Goal: Task Accomplishment & Management: Complete application form

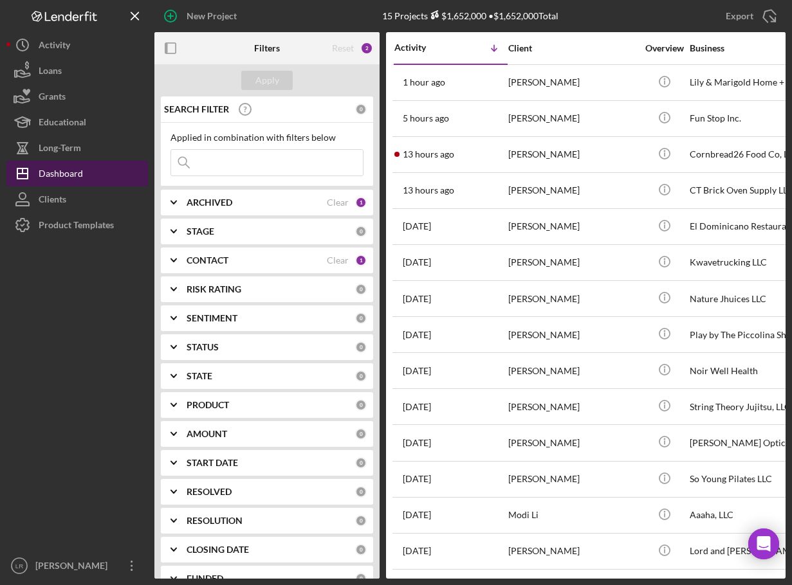
click at [71, 175] on div "Dashboard" at bounding box center [61, 175] width 44 height 29
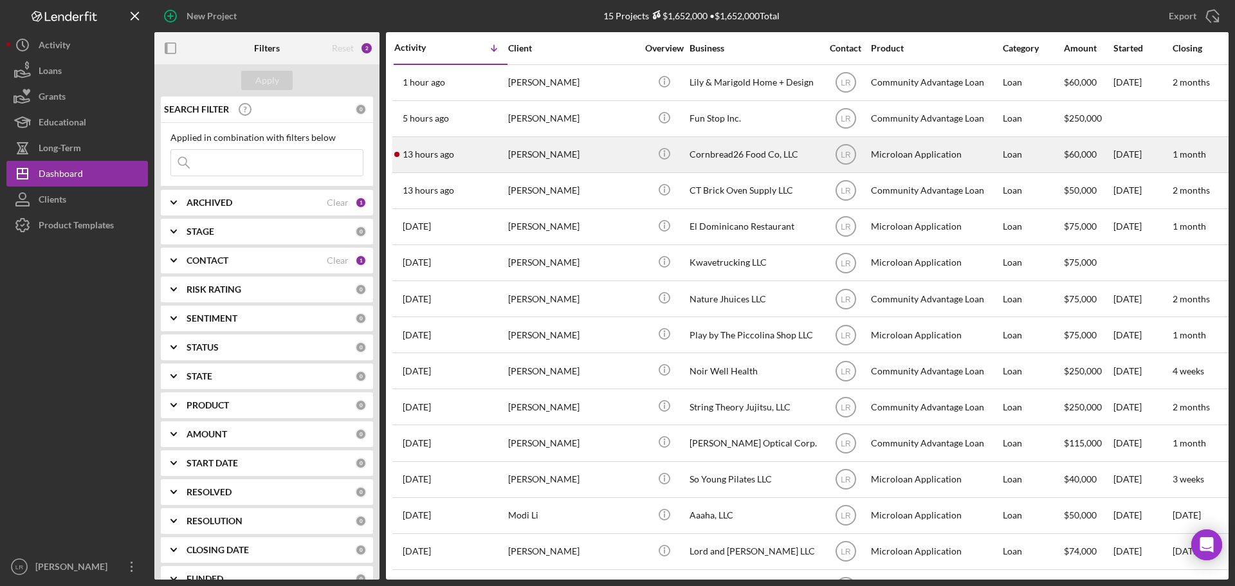
click at [474, 153] on div "13 hours ago [PERSON_NAME]" at bounding box center [450, 155] width 113 height 34
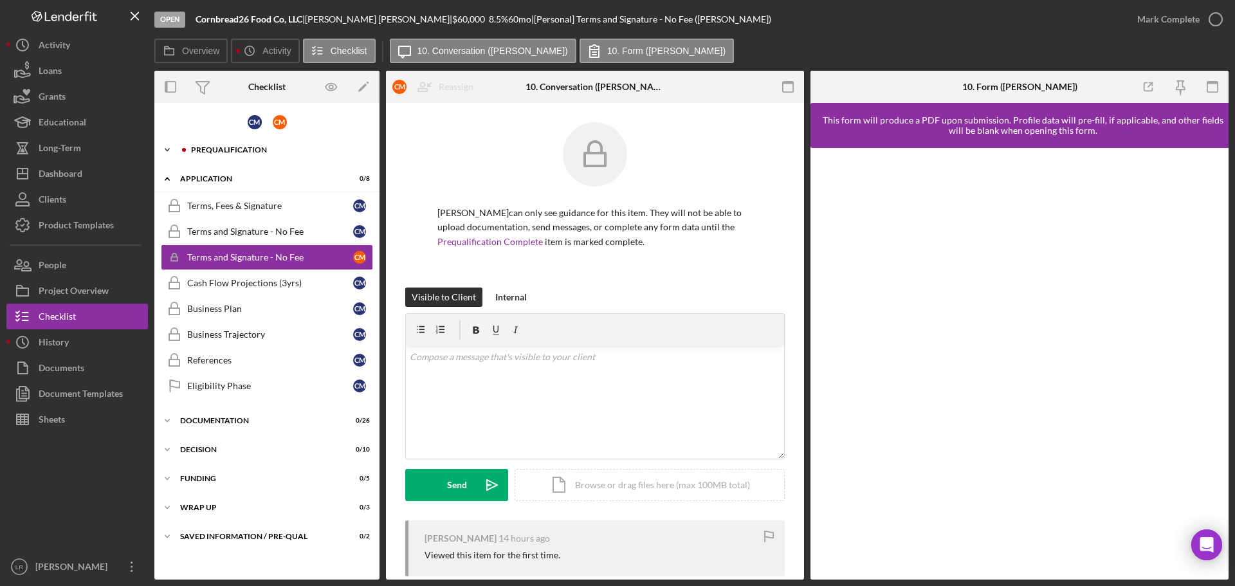
click at [233, 150] on div "Prequalification" at bounding box center [277, 150] width 172 height 8
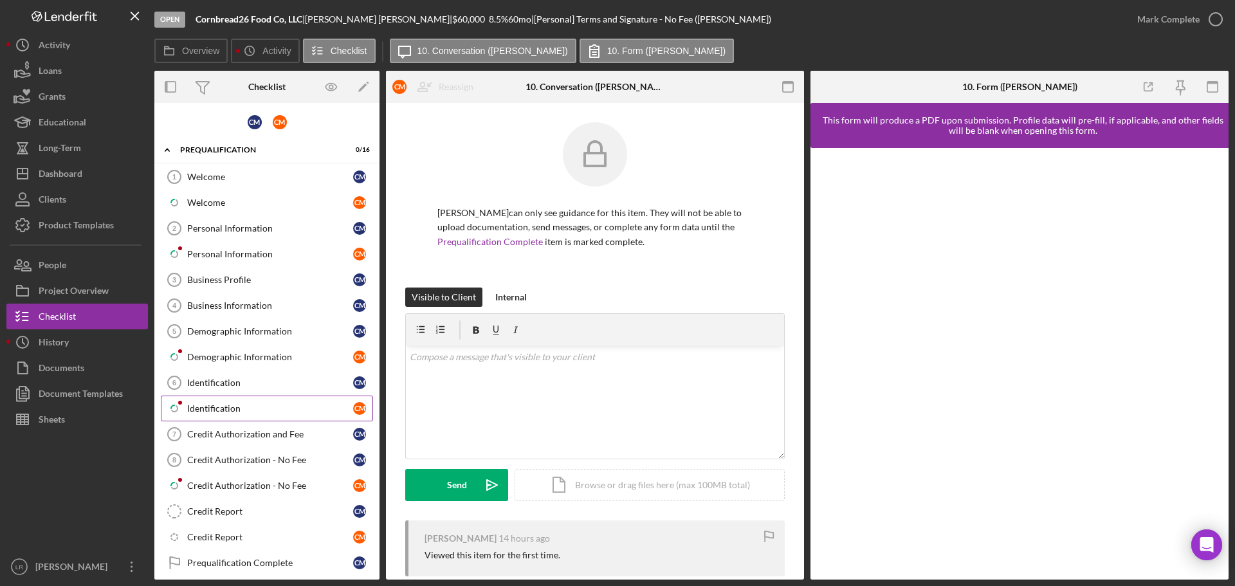
click at [241, 407] on div "Identification" at bounding box center [270, 408] width 166 height 10
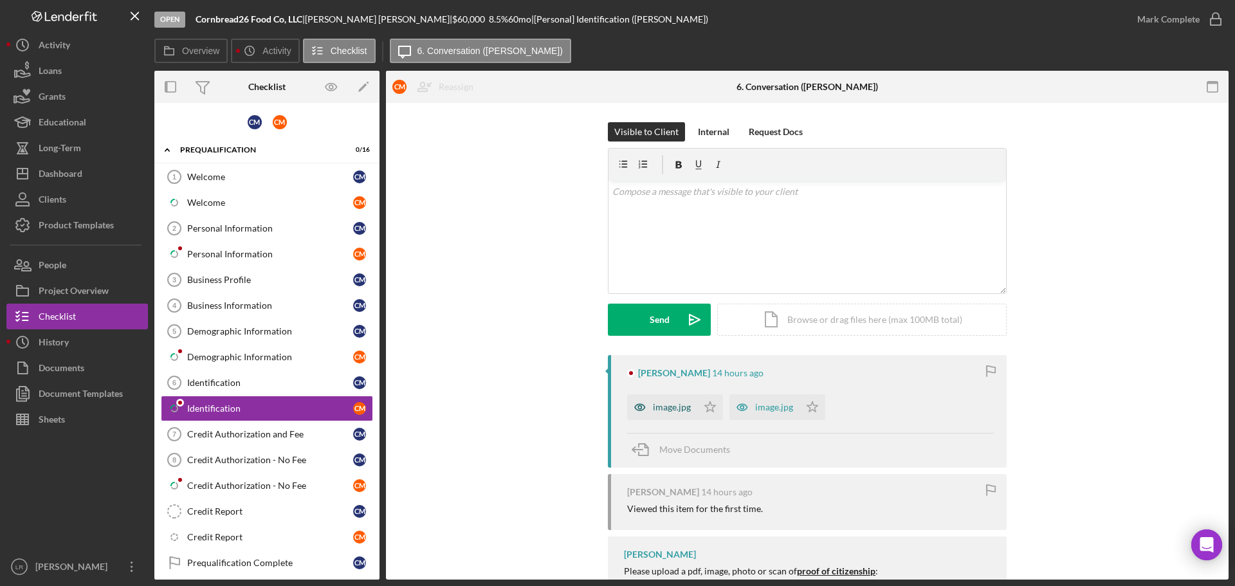
click at [679, 404] on div "image.jpg" at bounding box center [672, 407] width 38 height 10
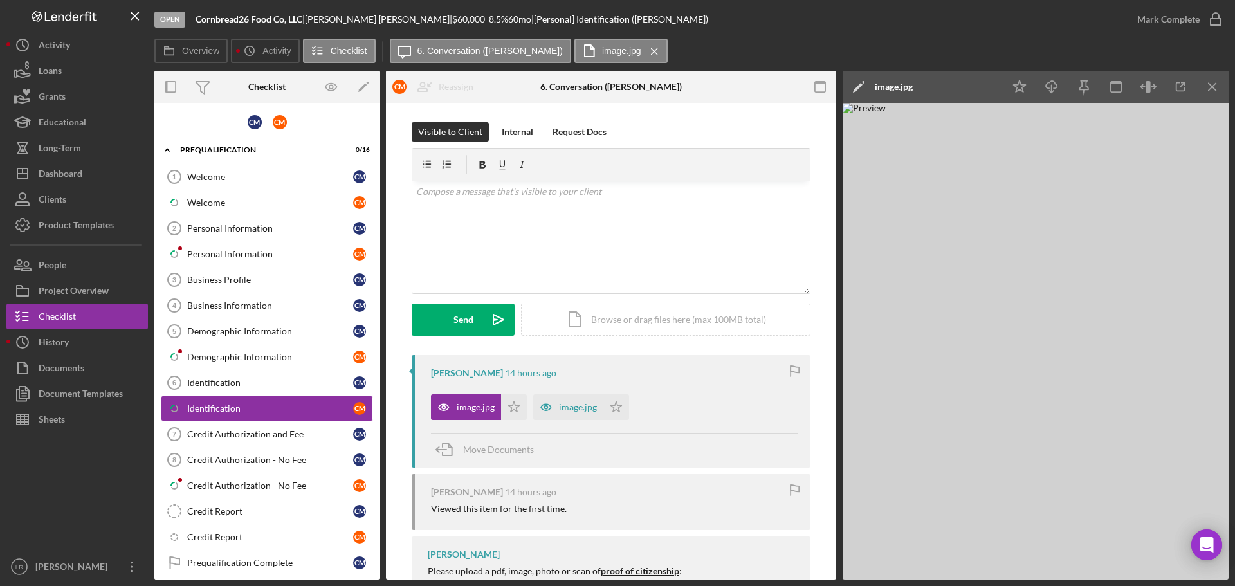
click at [791, 85] on polygon at bounding box center [858, 88] width 10 height 10
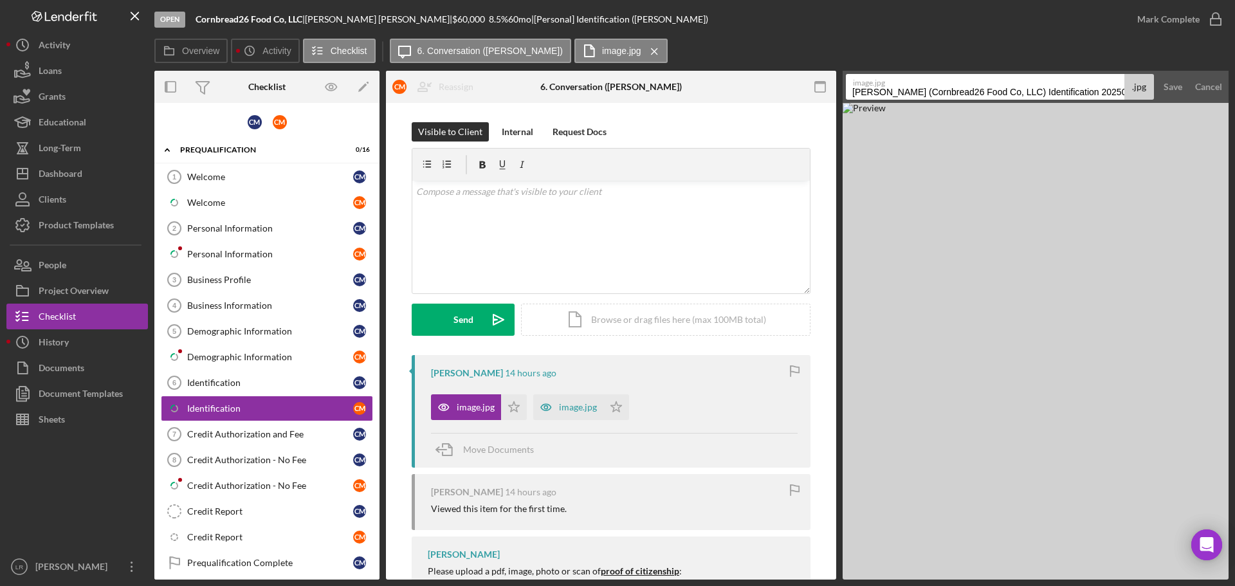
scroll to position [0, 6]
drag, startPoint x: 848, startPoint y: 90, endPoint x: 1234, endPoint y: 96, distance: 386.5
click at [791, 96] on div "Open Cornbread26 Food Co, LLC | [PERSON_NAME] | $60,000 $60,000 8.5 % 60 mo | […" at bounding box center [617, 293] width 1235 height 586
type input "ID - Driver's License (Front)"
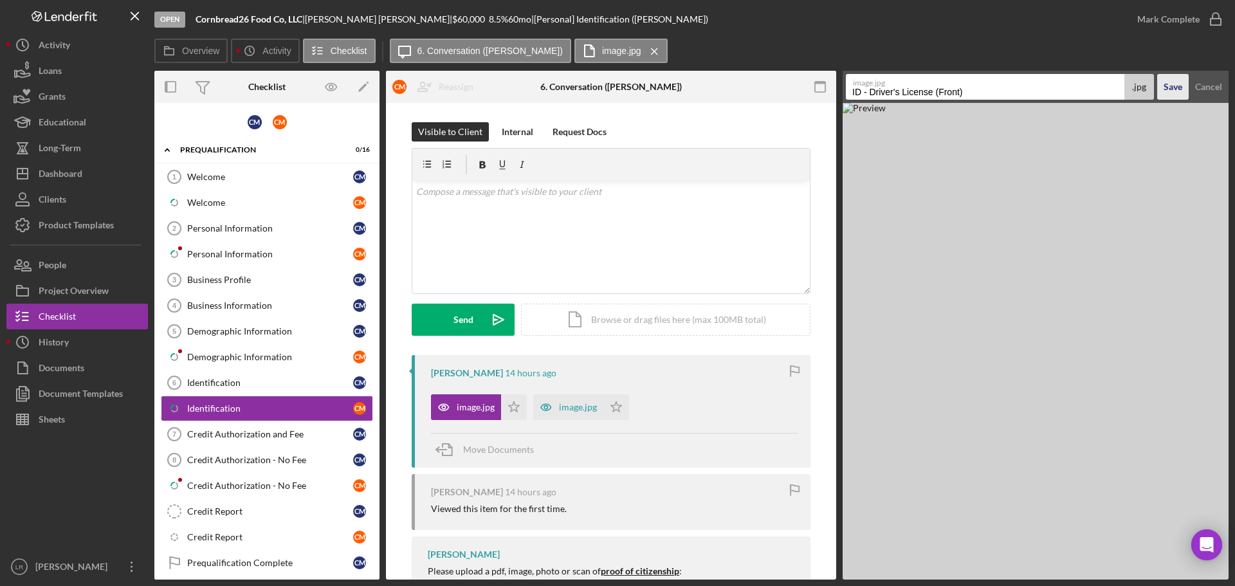
click at [791, 89] on div "Save" at bounding box center [1172, 87] width 19 height 26
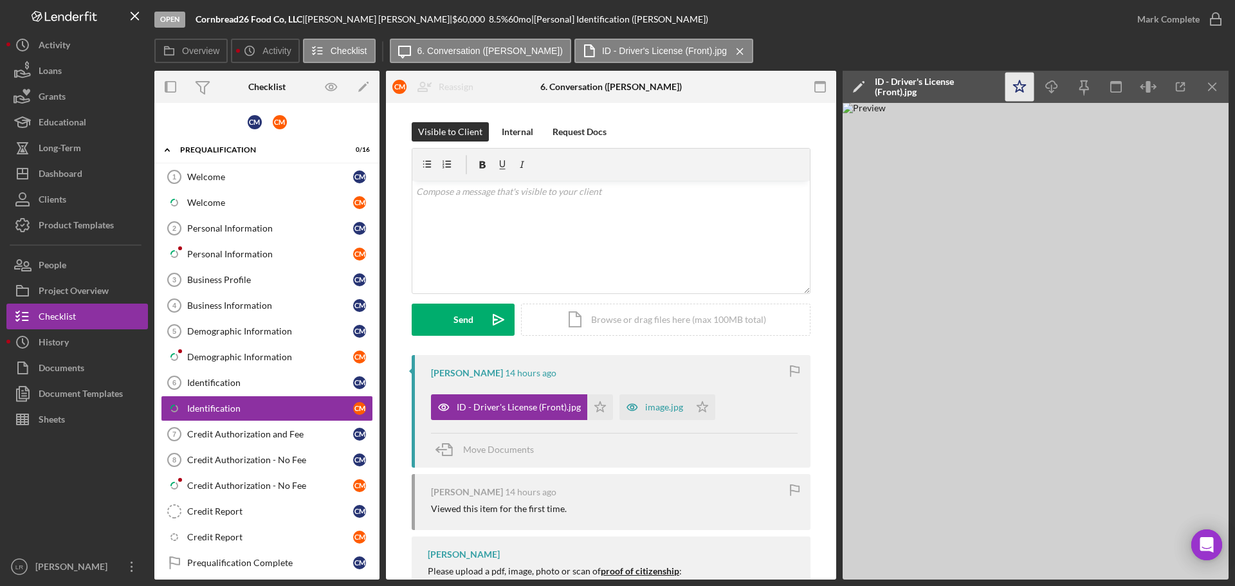
click at [791, 88] on icon "Icon/Star" at bounding box center [1019, 87] width 29 height 29
click at [791, 89] on icon "Icon/Download" at bounding box center [1051, 87] width 29 height 29
drag, startPoint x: 668, startPoint y: 404, endPoint x: 676, endPoint y: 404, distance: 7.7
click at [668, 404] on div "image.jpg" at bounding box center [664, 407] width 38 height 10
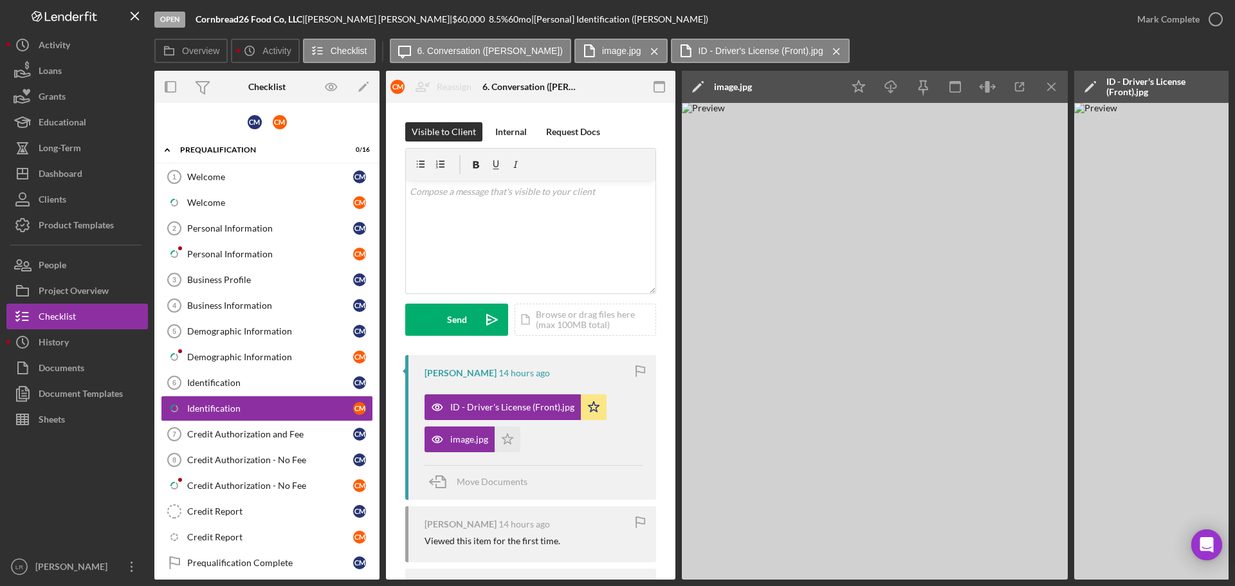
drag, startPoint x: 860, startPoint y: 87, endPoint x: 761, endPoint y: 92, distance: 99.8
click at [791, 87] on icon "Icon/Star" at bounding box center [858, 87] width 29 height 29
click at [699, 87] on polygon at bounding box center [697, 88] width 10 height 10
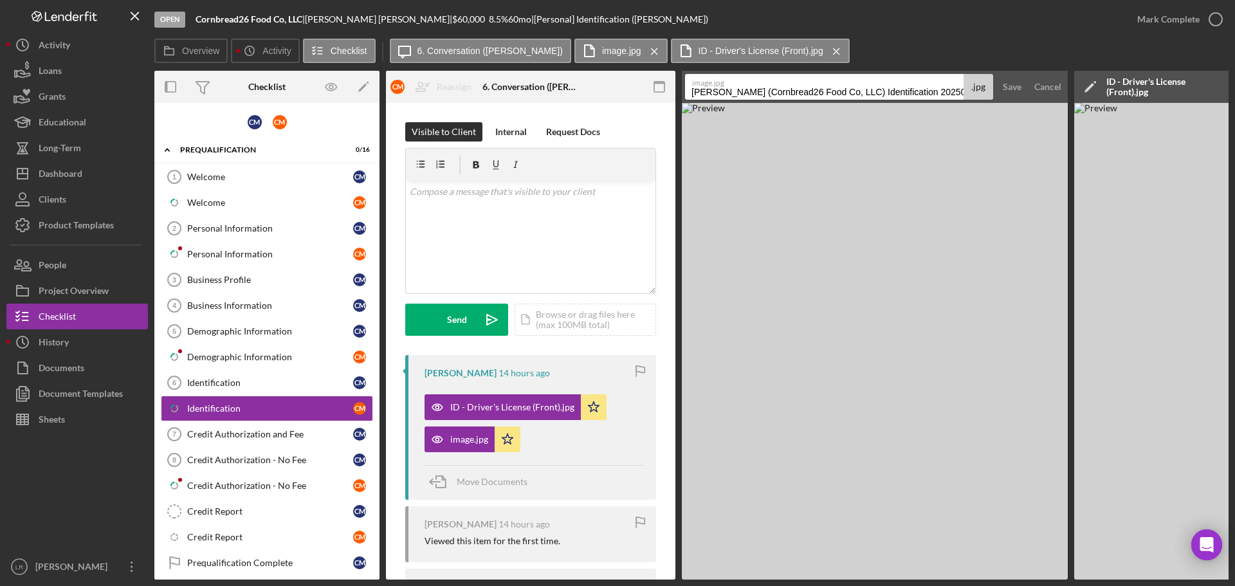
scroll to position [0, 6]
drag, startPoint x: 695, startPoint y: 92, endPoint x: 1193, endPoint y: 93, distance: 498.4
click at [791, 93] on div "Overview Internal Workflow Stage Open Icon/Dropdown Arrow Archive (can unarchiv…" at bounding box center [691, 325] width 1074 height 509
type input "ID - Driver's License (Back)"
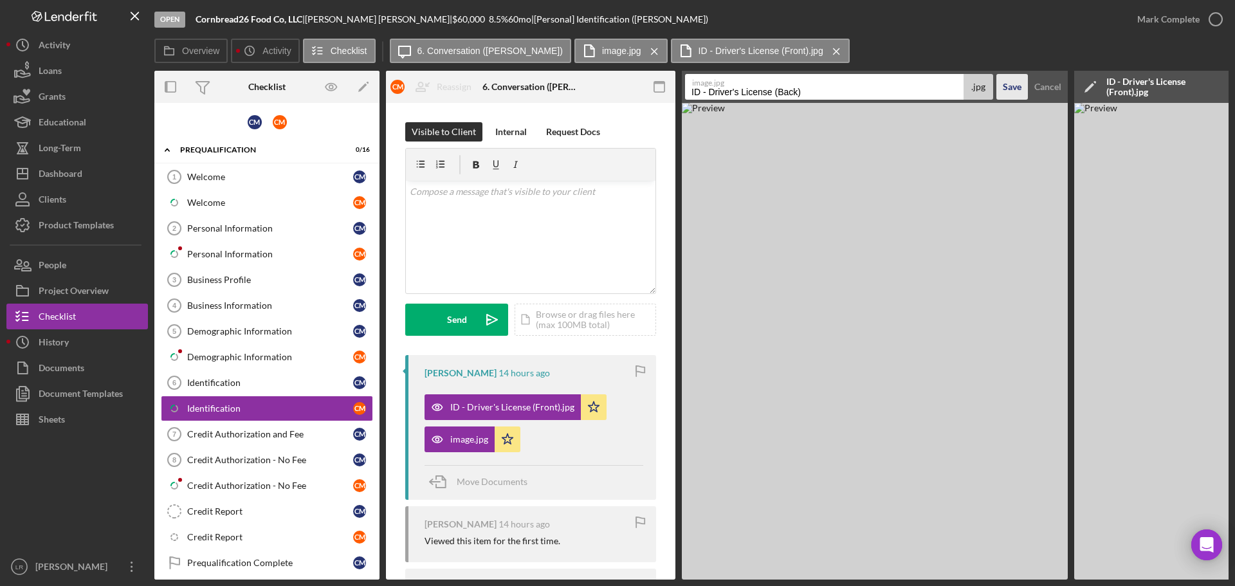
click at [791, 89] on div "Save" at bounding box center [1012, 87] width 19 height 26
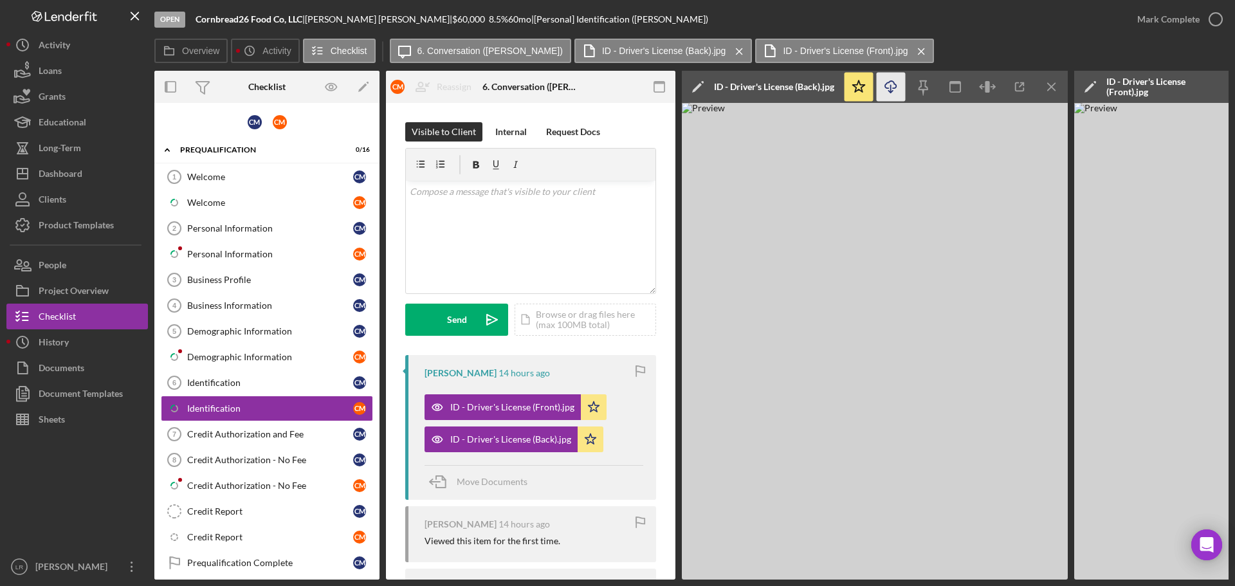
click at [791, 80] on icon "Icon/Download" at bounding box center [890, 87] width 29 height 29
click at [791, 88] on icon "Icon/Menu Close" at bounding box center [1051, 87] width 29 height 29
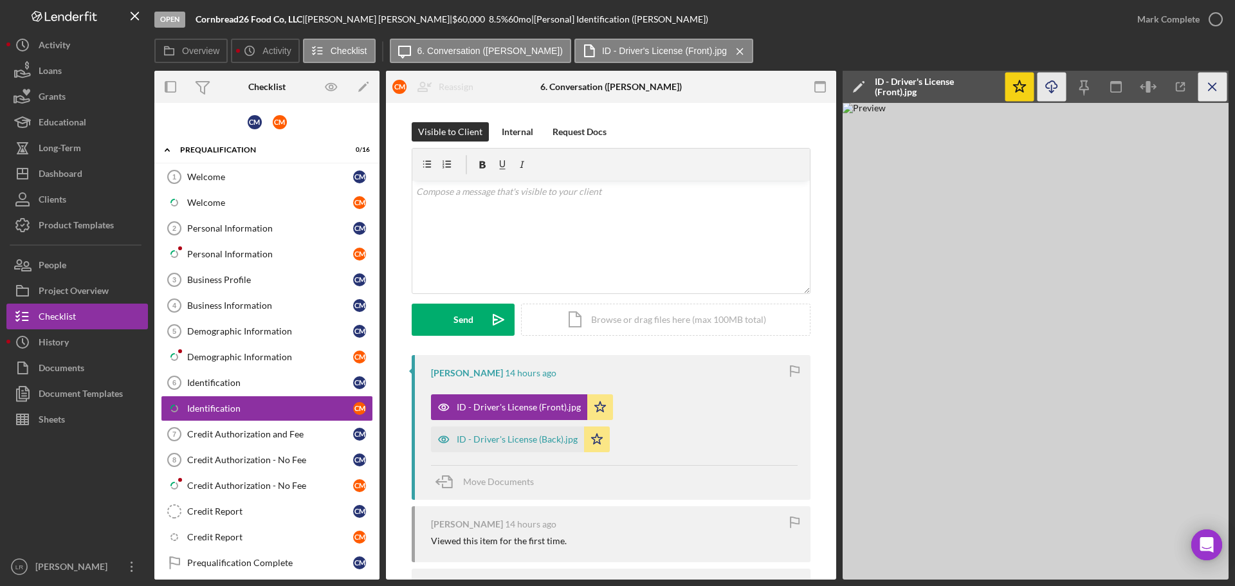
click at [791, 84] on icon "Icon/Menu Close" at bounding box center [1212, 87] width 29 height 29
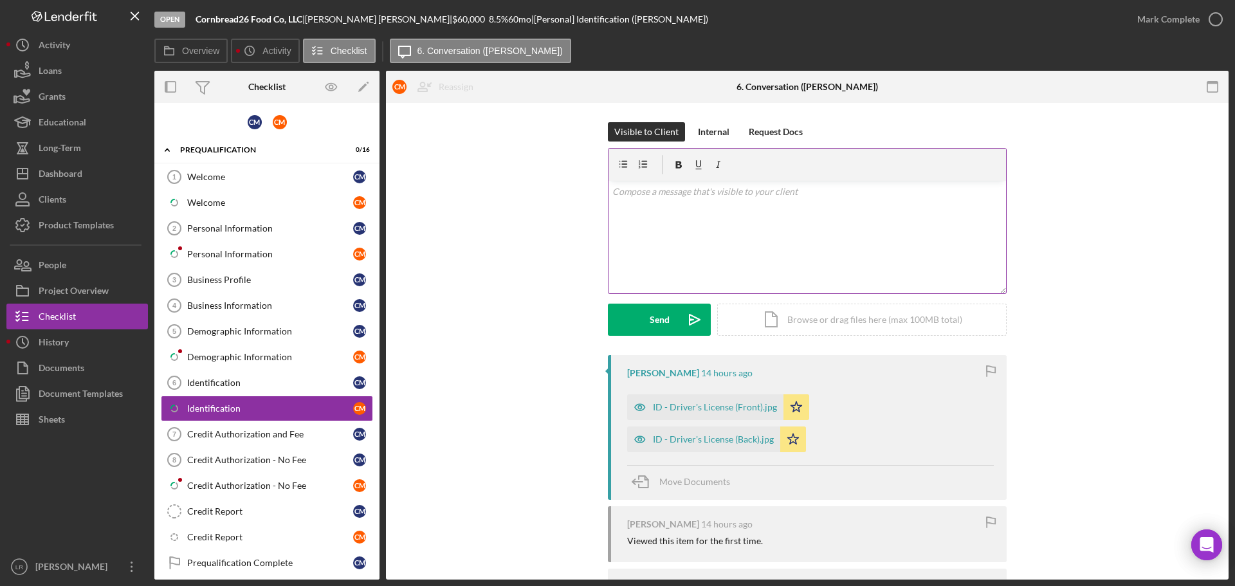
click at [745, 246] on div "v Color teal Color pink Remove color Add row above Add row below Add column bef…" at bounding box center [806, 237] width 397 height 113
click at [660, 325] on div "Send" at bounding box center [659, 320] width 20 height 32
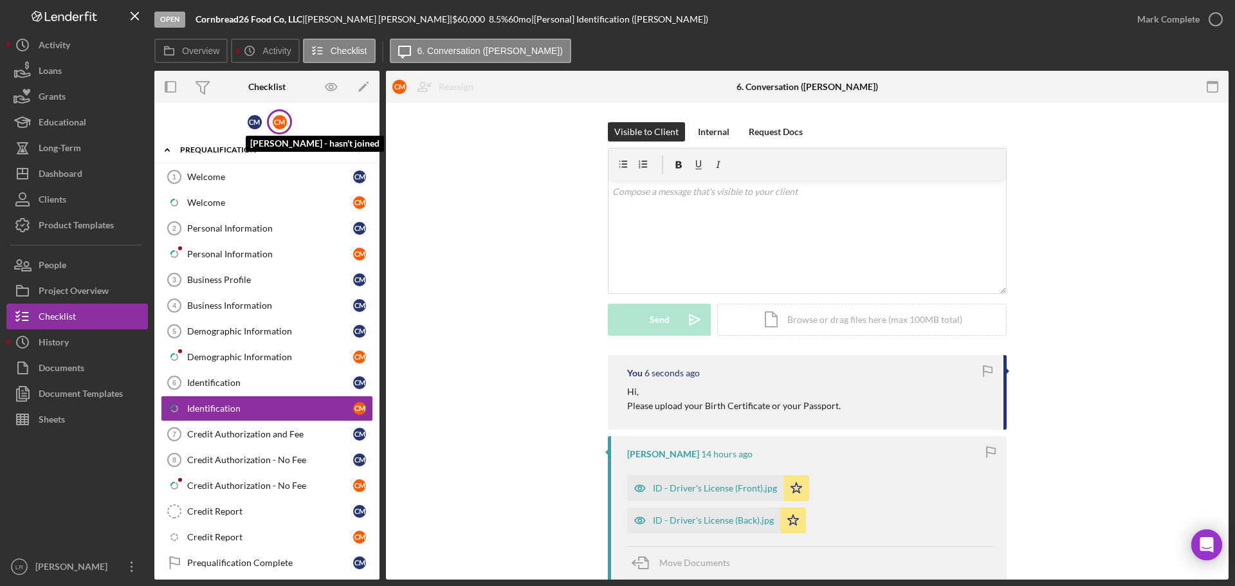
drag, startPoint x: 253, startPoint y: 118, endPoint x: 265, endPoint y: 118, distance: 11.6
click at [253, 118] on div "C M" at bounding box center [255, 122] width 14 height 14
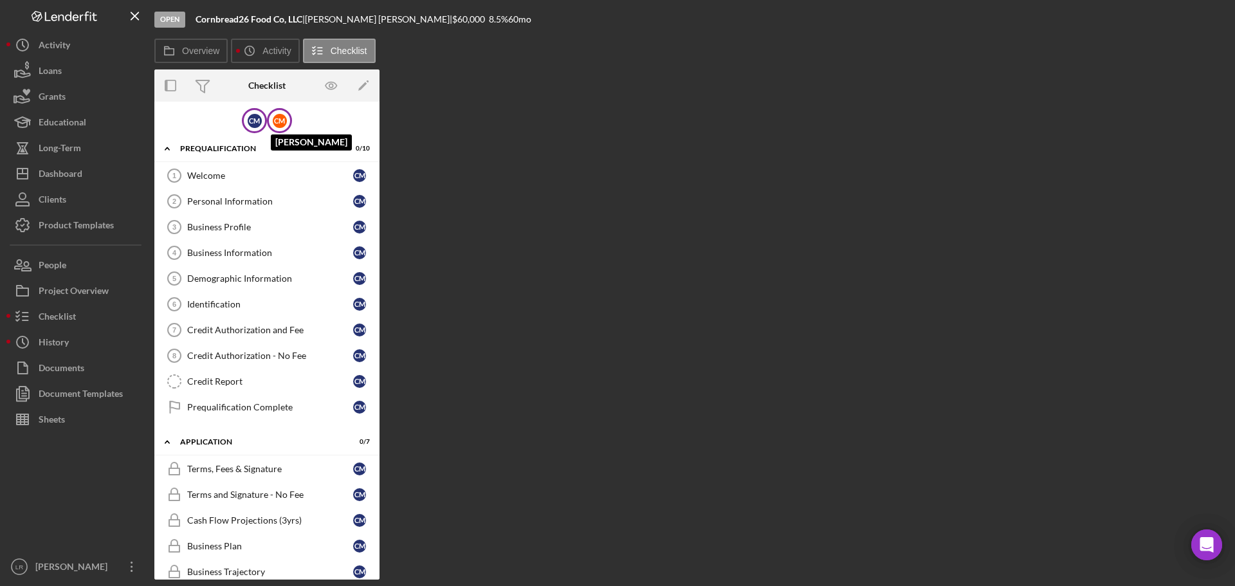
click at [280, 122] on div "C M" at bounding box center [280, 121] width 14 height 14
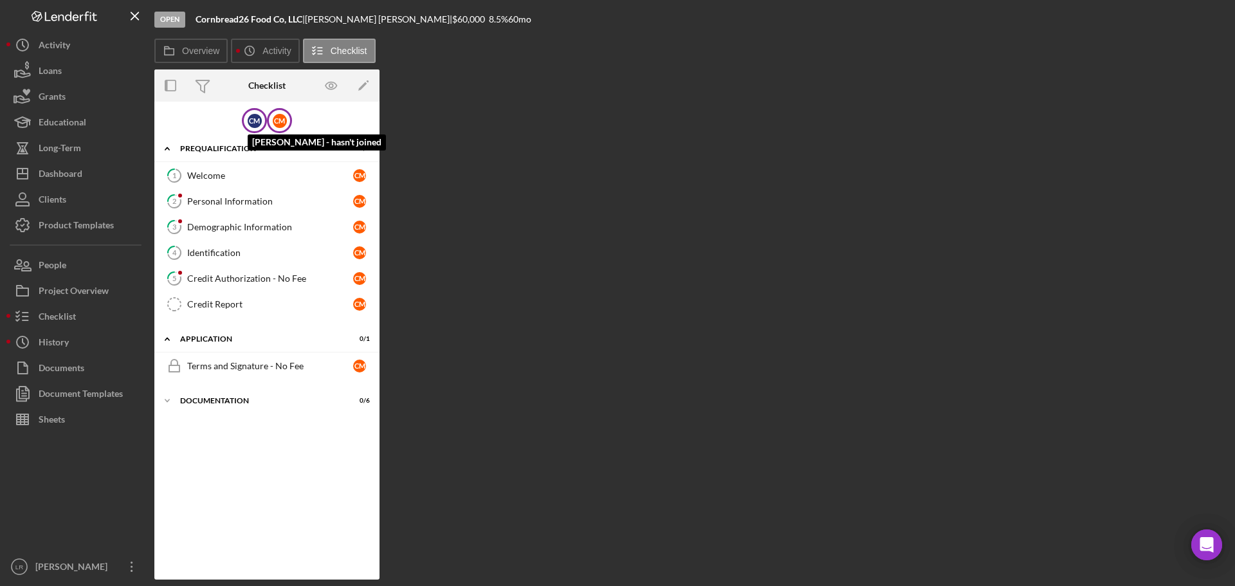
click at [253, 123] on div "C M" at bounding box center [255, 121] width 14 height 14
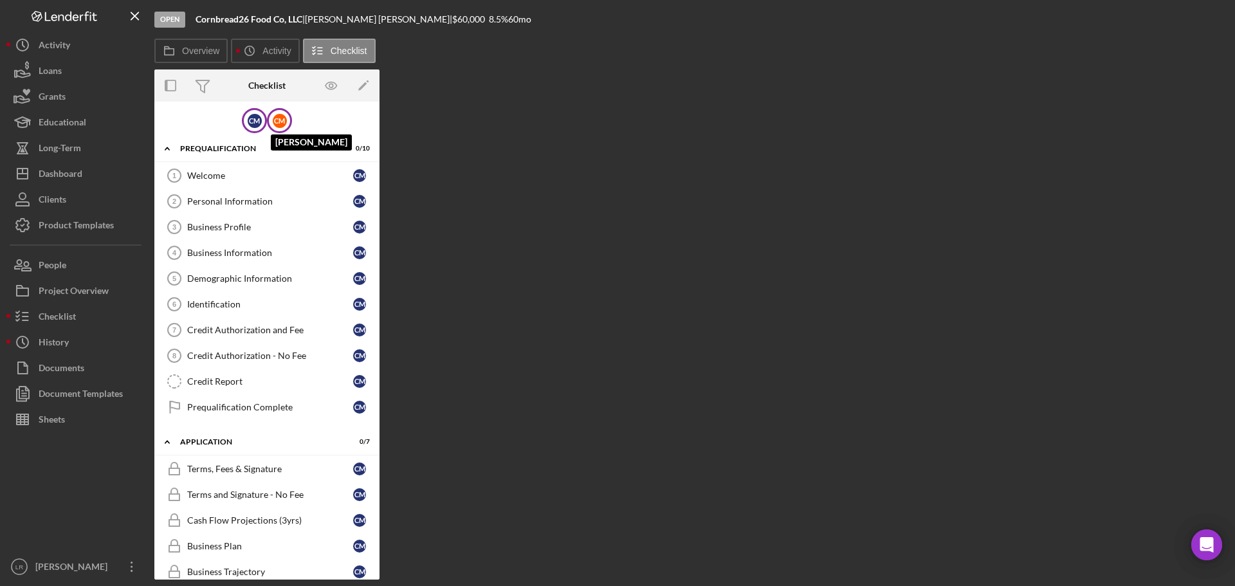
click at [274, 119] on div "C M" at bounding box center [280, 121] width 14 height 14
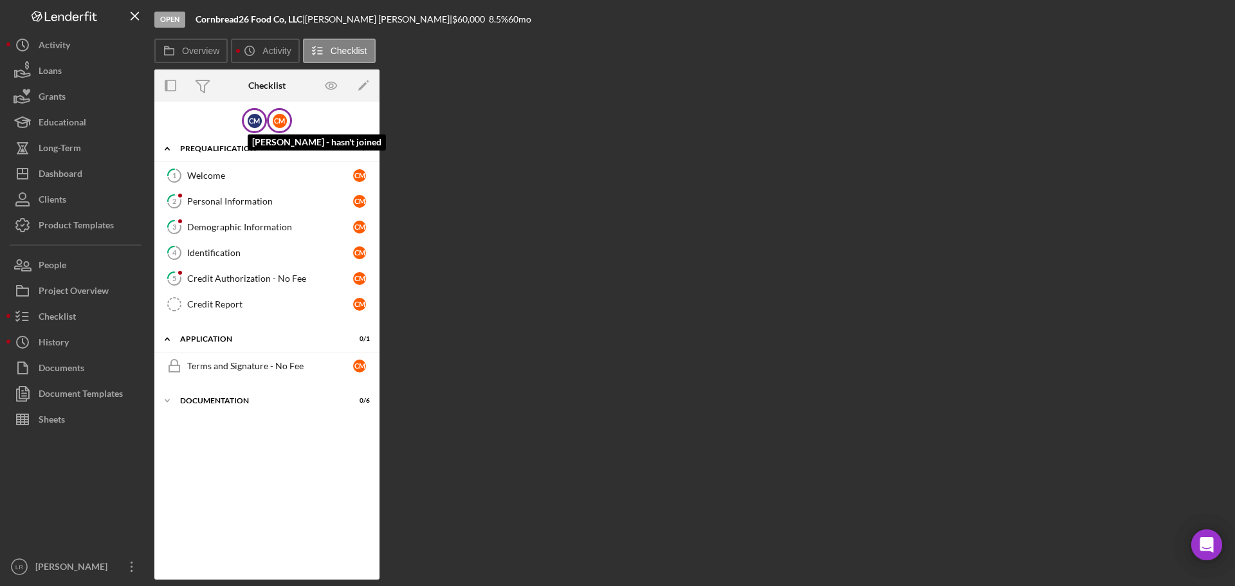
click at [253, 125] on div "C M" at bounding box center [255, 121] width 14 height 14
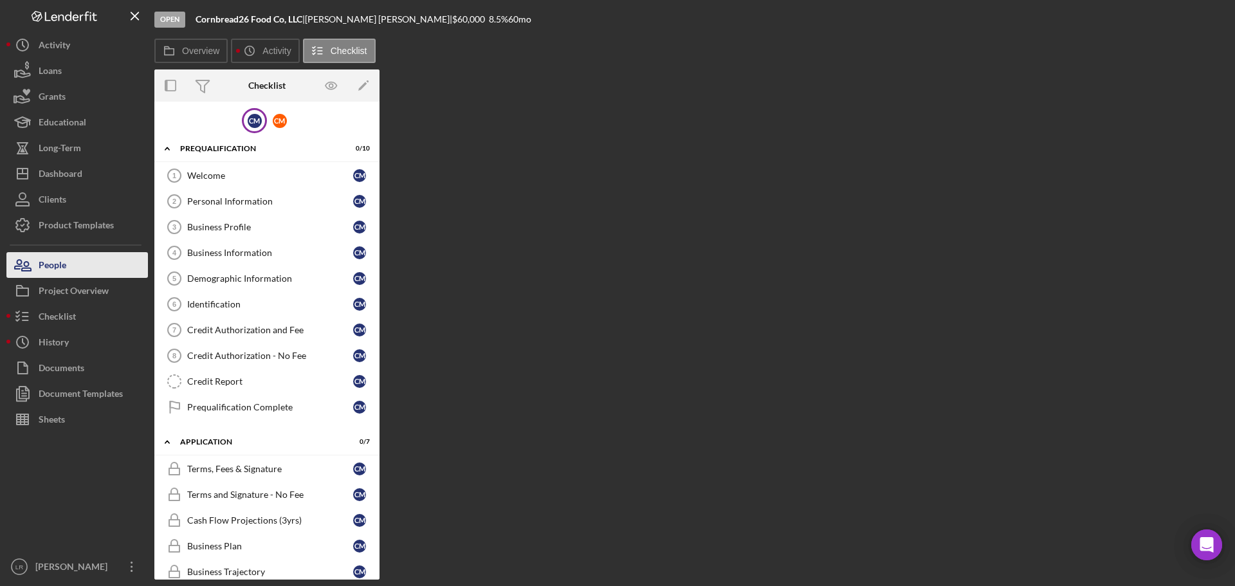
click at [73, 267] on button "People" at bounding box center [76, 265] width 141 height 26
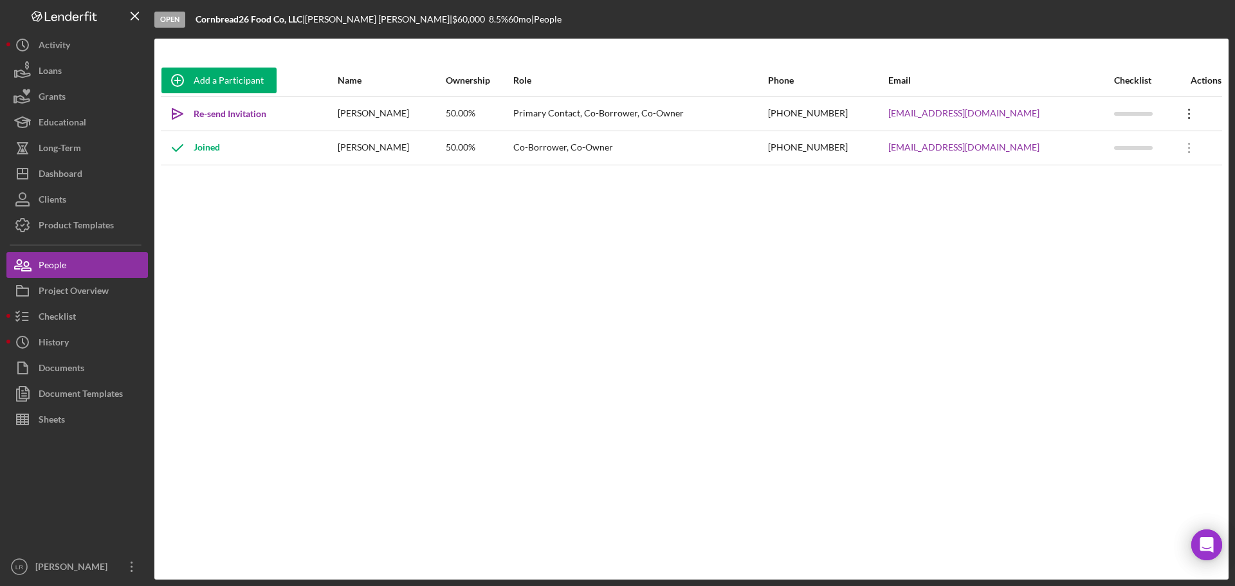
click at [791, 109] on icon at bounding box center [1189, 114] width 2 height 10
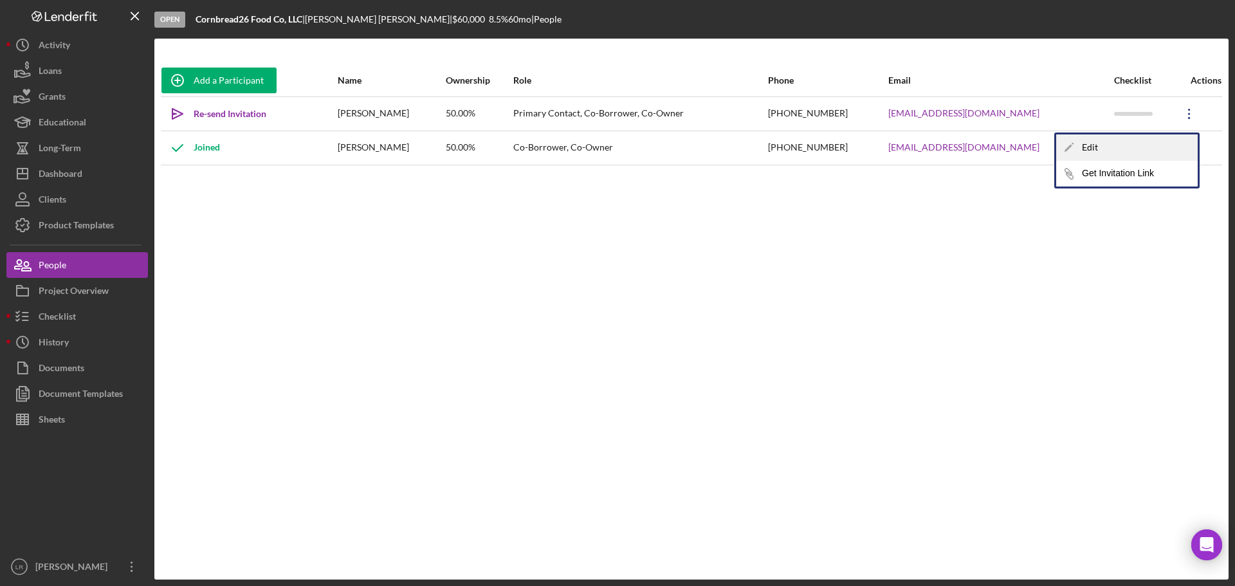
click at [791, 152] on div "Icon/Edit Edit" at bounding box center [1126, 147] width 141 height 26
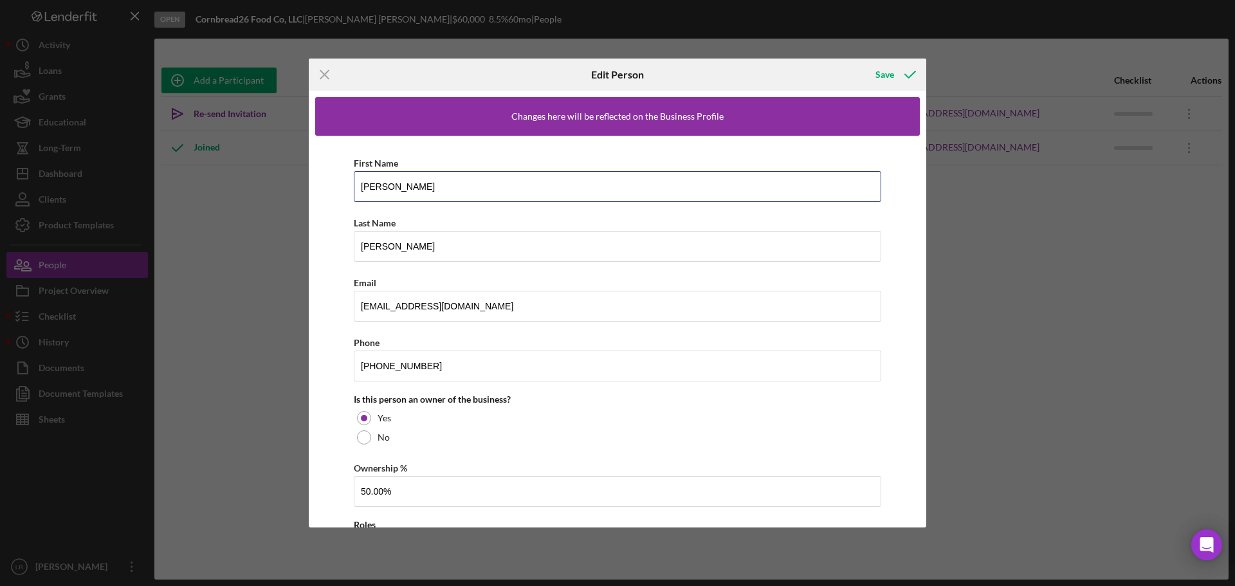
drag, startPoint x: 412, startPoint y: 189, endPoint x: 163, endPoint y: 190, distance: 248.9
click at [163, 190] on div "Icon/Menu Close Edit Person Save Changes here will be reflected on the Business…" at bounding box center [617, 293] width 1235 height 586
type input "[PERSON_NAME]"
drag, startPoint x: 413, startPoint y: 243, endPoint x: 269, endPoint y: 242, distance: 143.4
click at [269, 242] on div "Icon/Menu Close Edit Person Save Changes here will be reflected on the Business…" at bounding box center [617, 293] width 1235 height 586
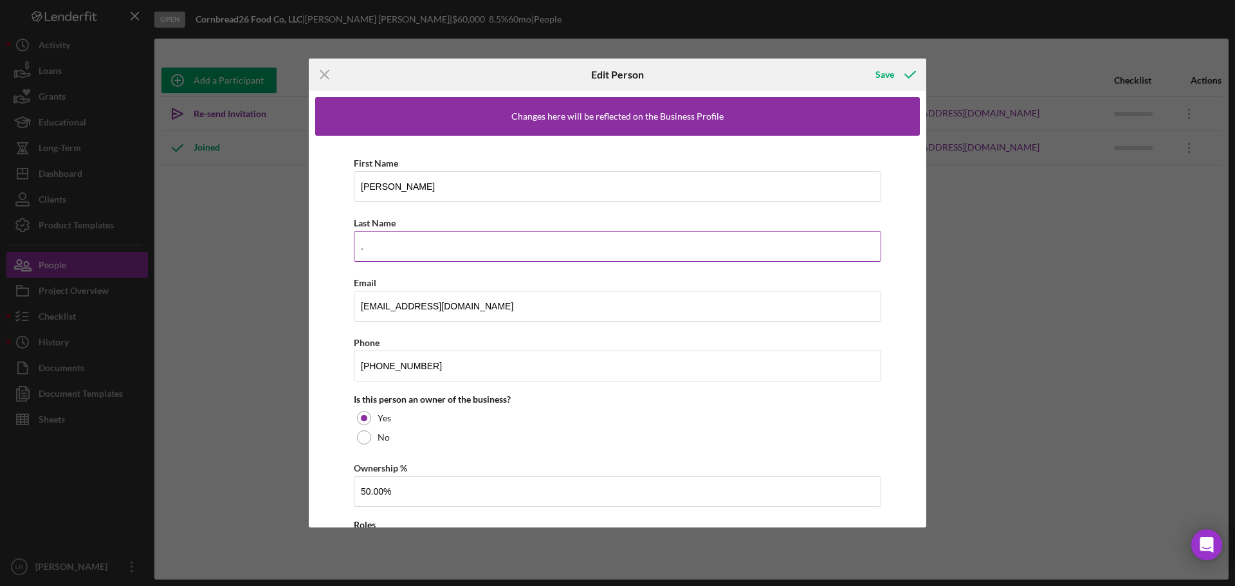
click at [383, 244] on input "." at bounding box center [617, 246] width 527 height 31
drag, startPoint x: 283, startPoint y: 243, endPoint x: 271, endPoint y: 243, distance: 12.2
click at [271, 243] on div "Icon/Menu Close Edit Person Save Changes here will be reflected on the Business…" at bounding box center [617, 293] width 1235 height 586
type input "[PERSON_NAME]"
drag, startPoint x: 394, startPoint y: 308, endPoint x: 276, endPoint y: 309, distance: 117.7
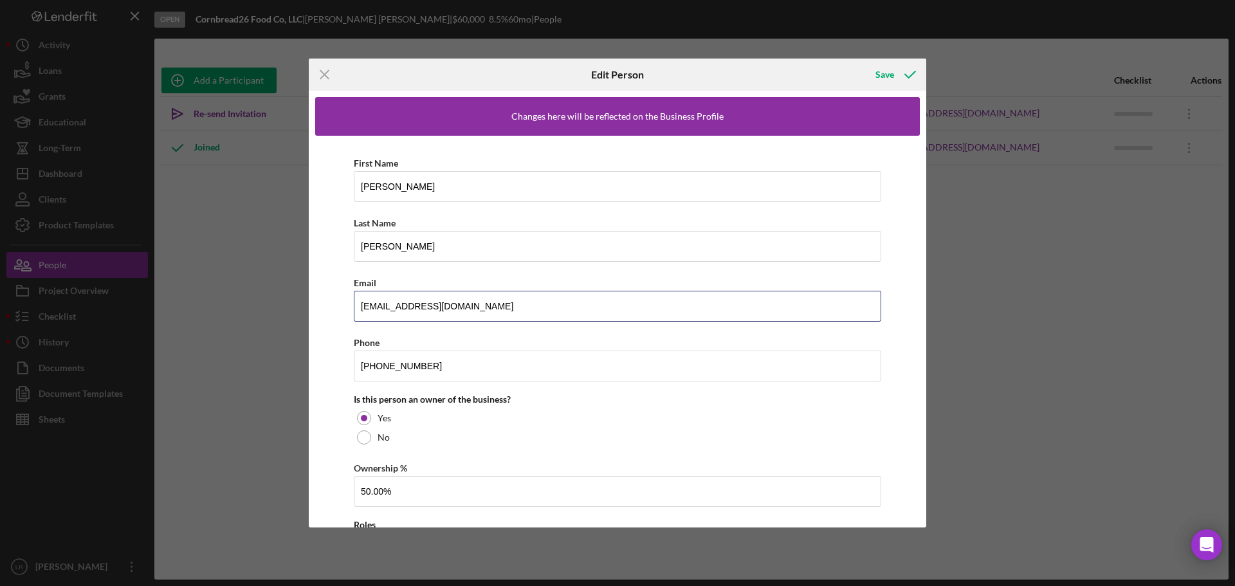
click at [276, 309] on div "Icon/Menu Close Edit Person Save Changes here will be reflected on the Business…" at bounding box center [617, 293] width 1235 height 586
click at [791, 74] on icon "button" at bounding box center [910, 75] width 32 height 32
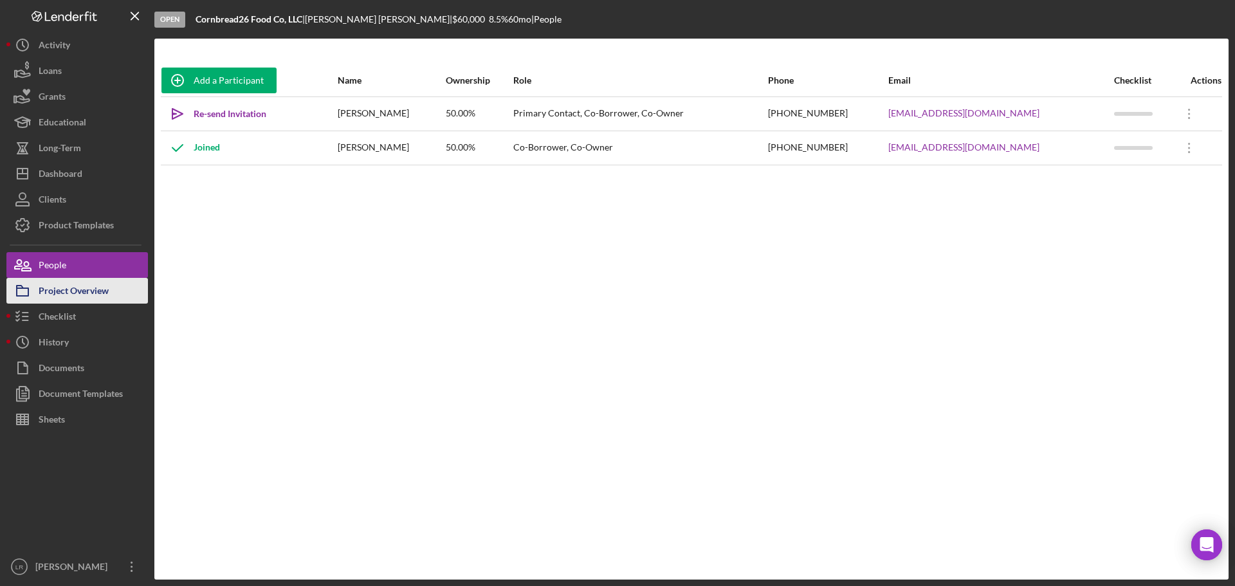
click at [87, 295] on div "Project Overview" at bounding box center [74, 292] width 70 height 29
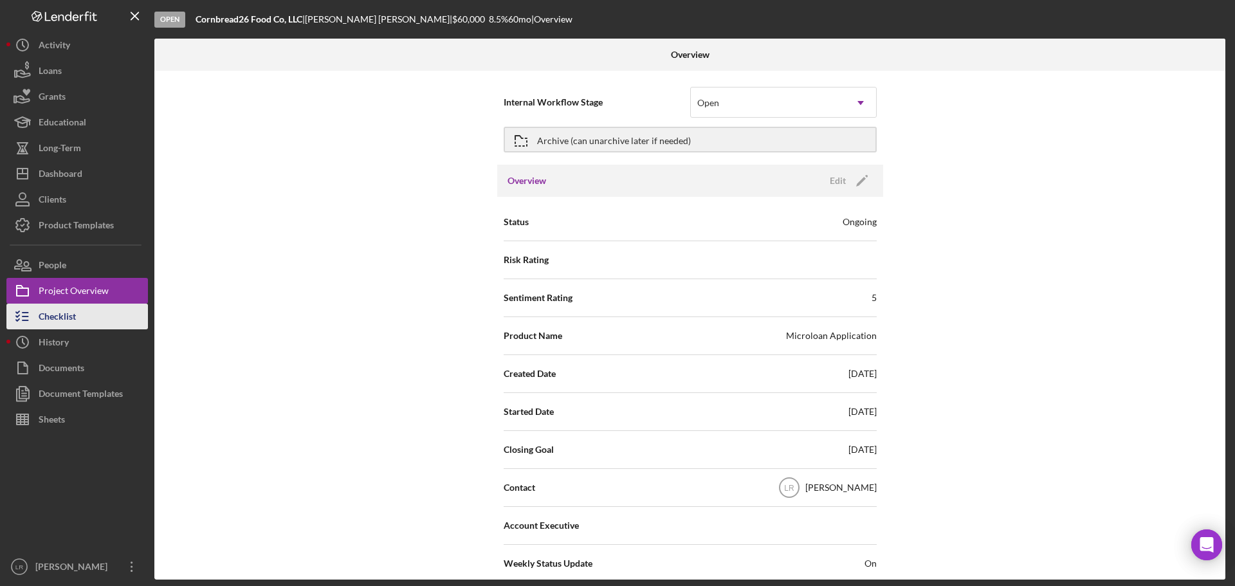
click at [83, 319] on button "Checklist" at bounding box center [76, 317] width 141 height 26
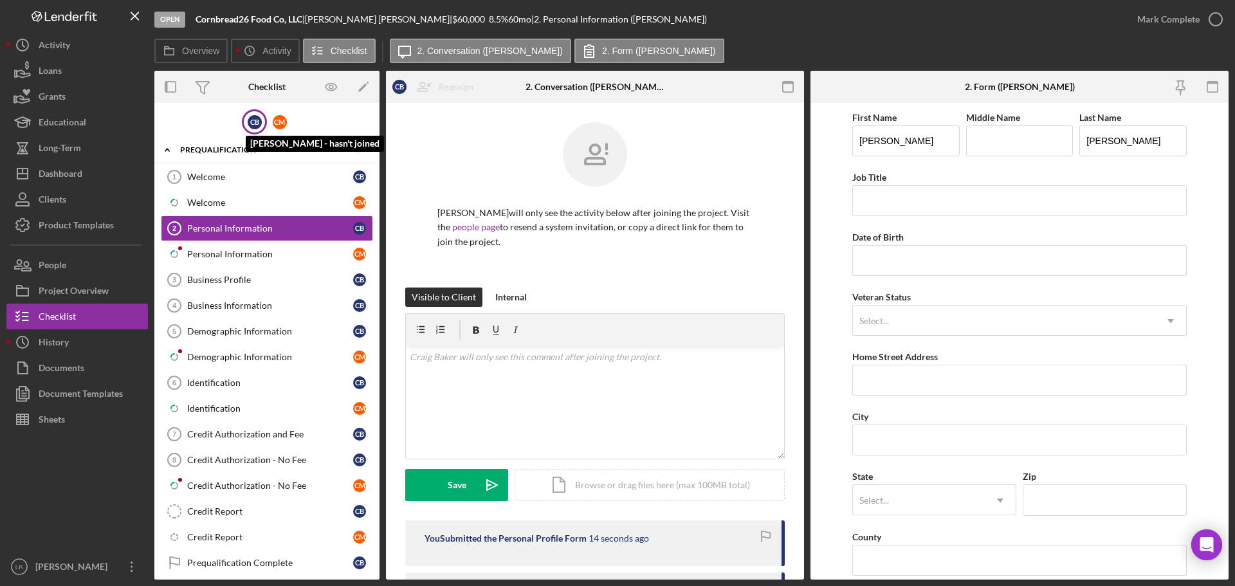
click at [250, 125] on div "C B" at bounding box center [255, 122] width 14 height 14
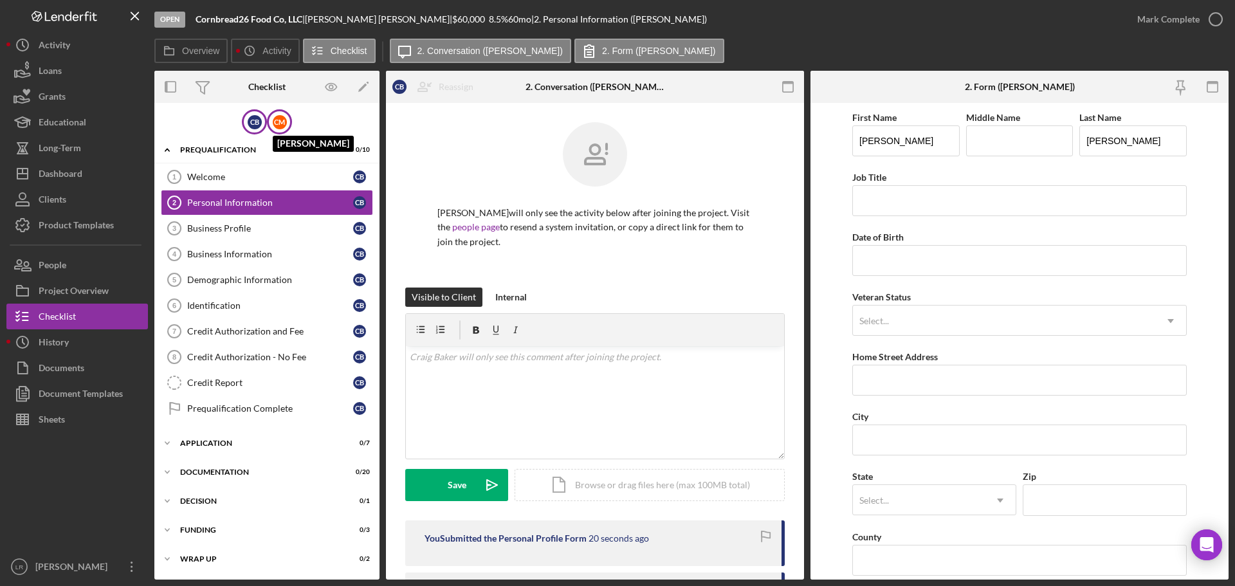
click at [278, 120] on div "C M" at bounding box center [280, 122] width 14 height 14
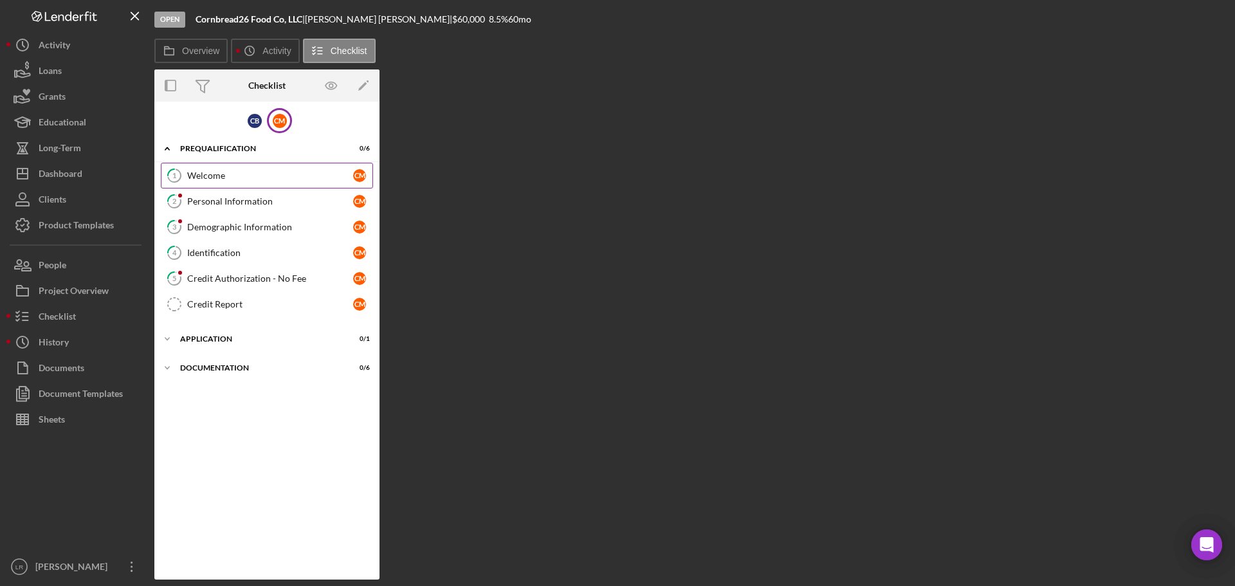
click at [205, 177] on div "Welcome" at bounding box center [270, 175] width 166 height 10
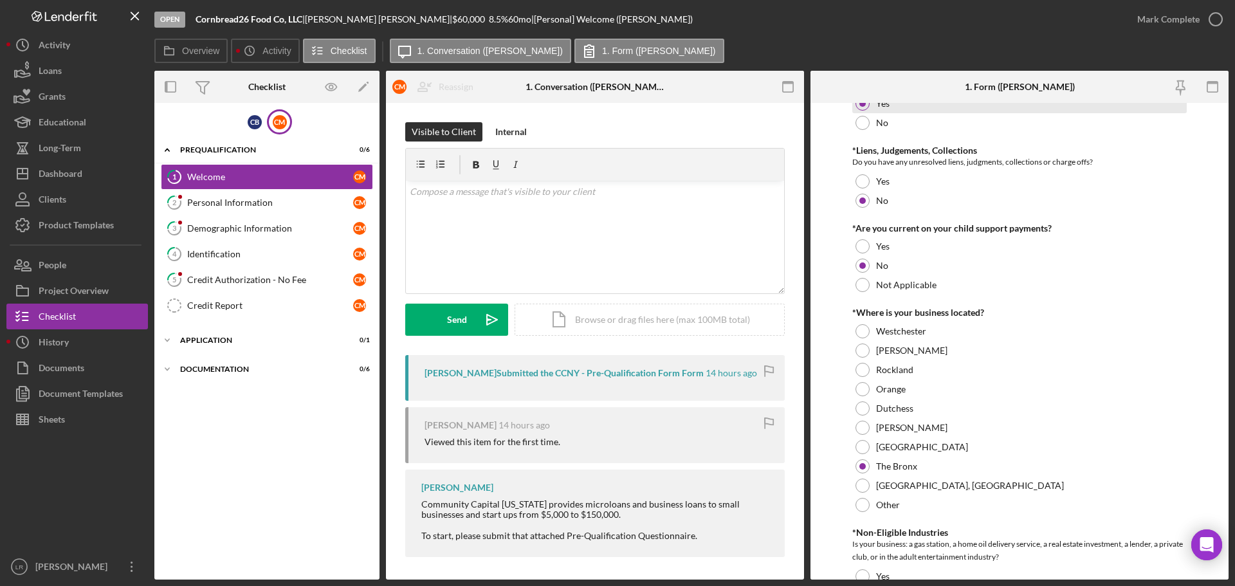
scroll to position [322, 0]
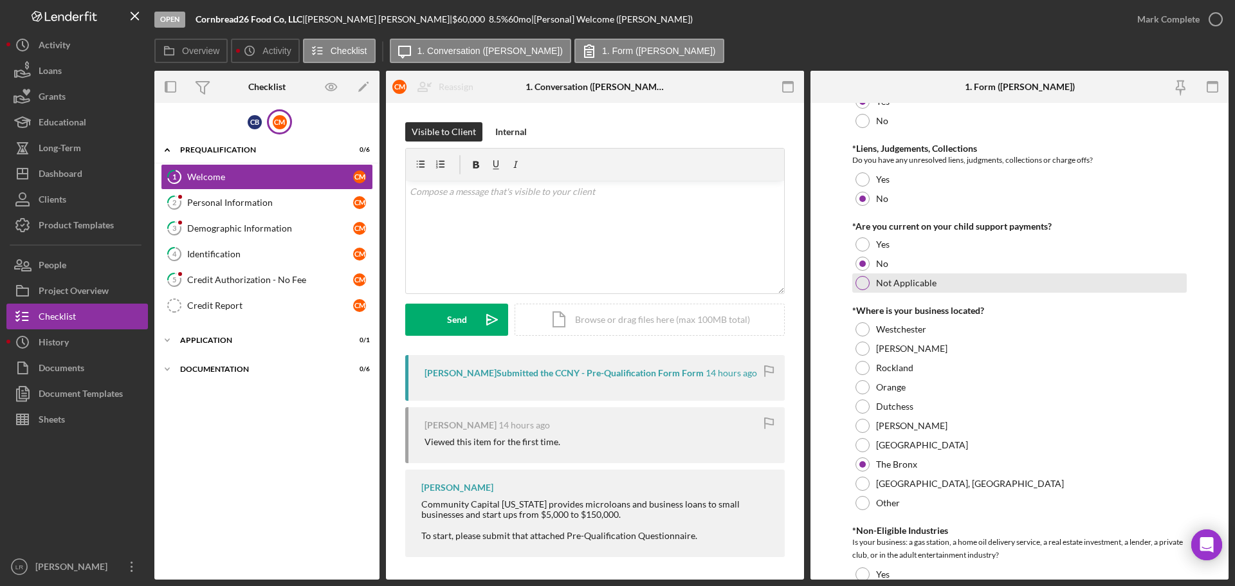
click at [791, 280] on div at bounding box center [862, 283] width 14 height 14
click at [791, 264] on div at bounding box center [862, 264] width 14 height 14
click at [496, 241] on div "v Color teal Color pink Remove color Add row above Add row below Add column bef…" at bounding box center [595, 237] width 378 height 113
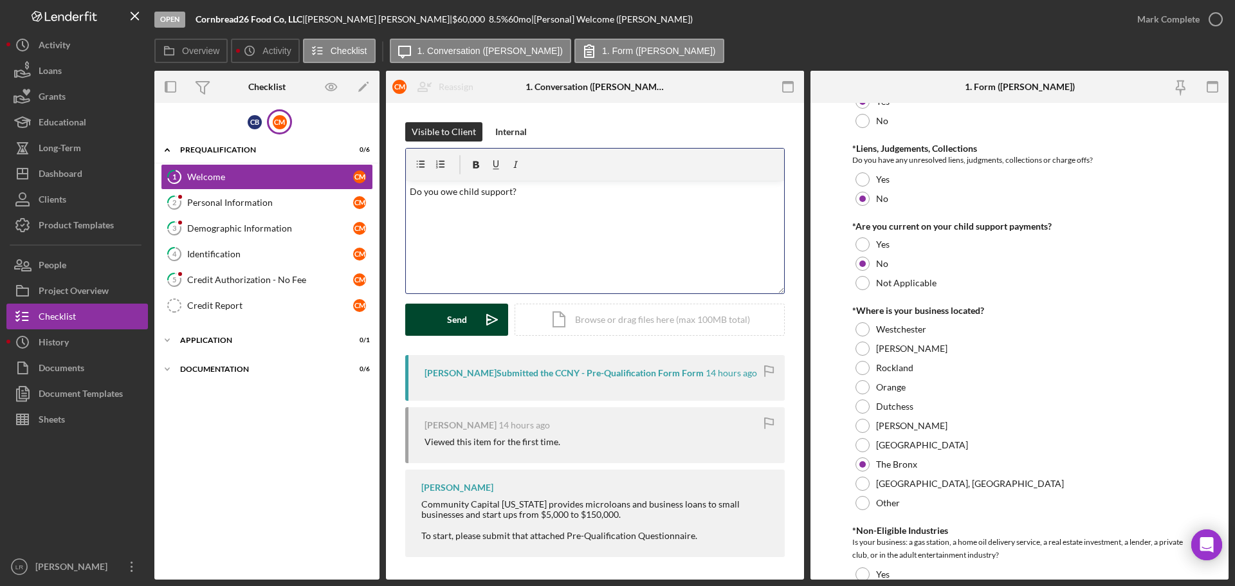
click at [435, 319] on button "Send Icon/icon-invite-send" at bounding box center [456, 320] width 103 height 32
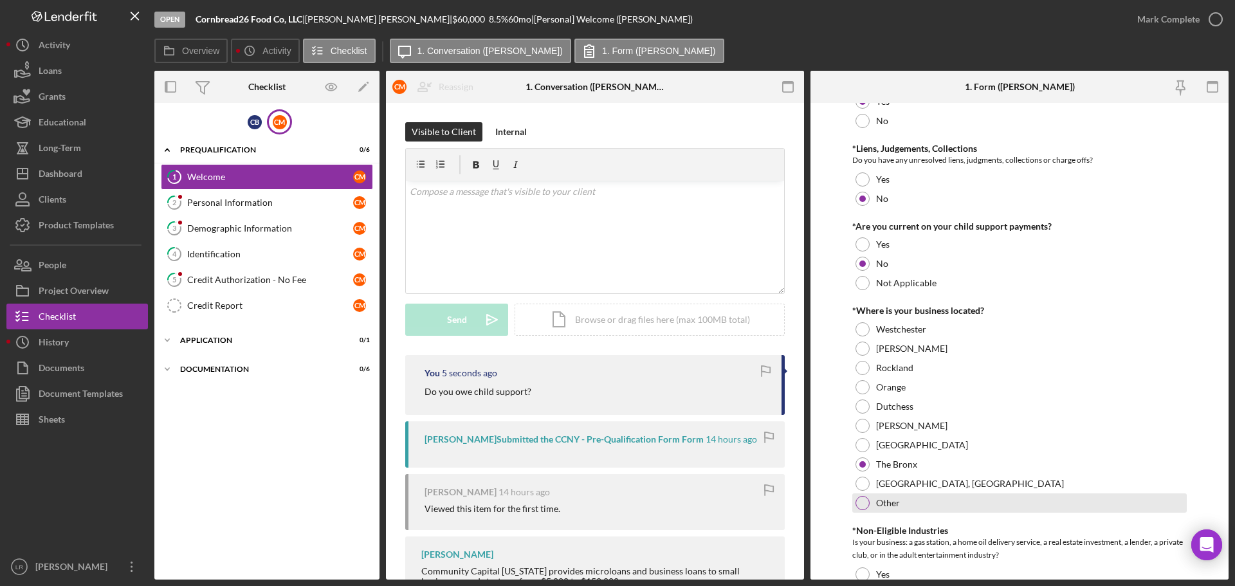
click at [791, 507] on label "Other" at bounding box center [888, 503] width 24 height 10
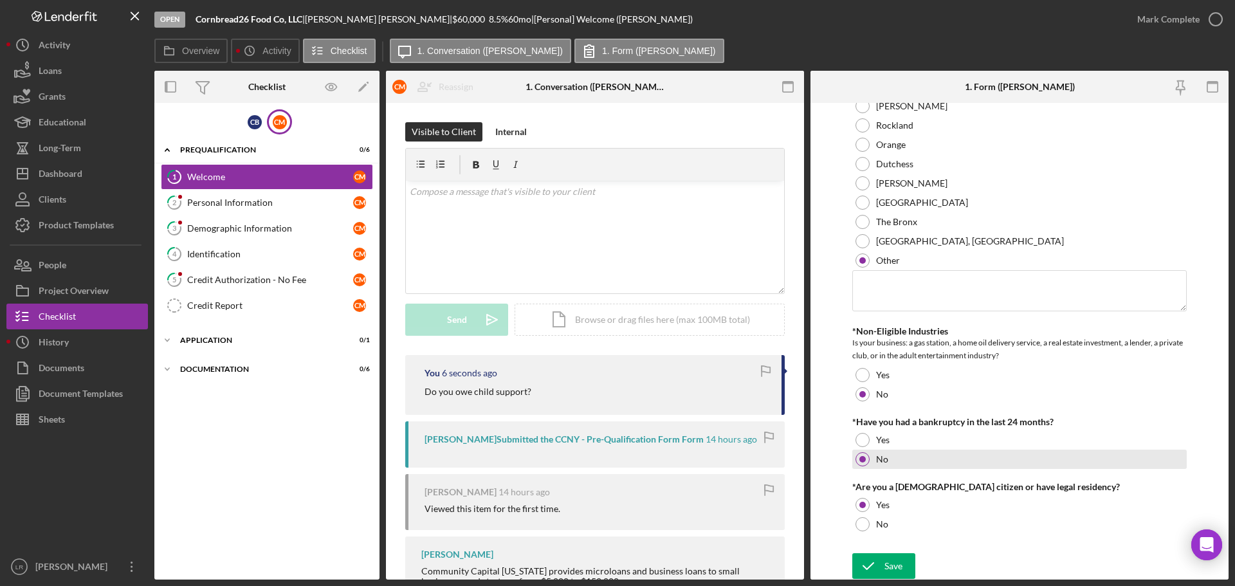
scroll to position [565, 0]
click at [791, 295] on textarea at bounding box center [1019, 289] width 334 height 41
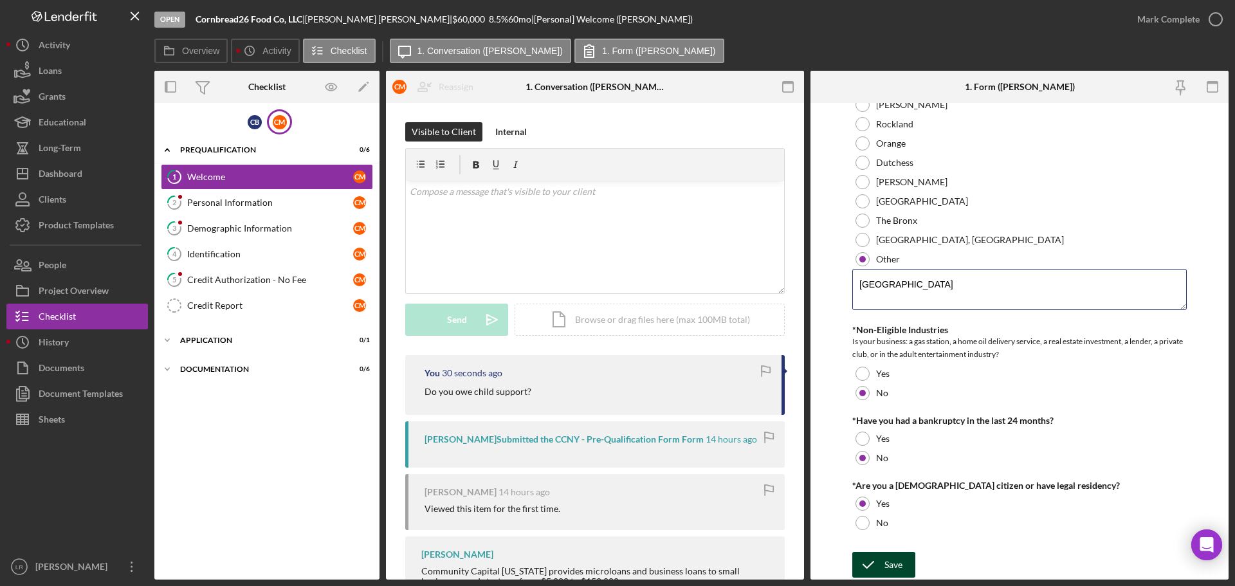
type textarea "[GEOGRAPHIC_DATA]"
click at [791, 566] on div "Save" at bounding box center [893, 565] width 18 height 26
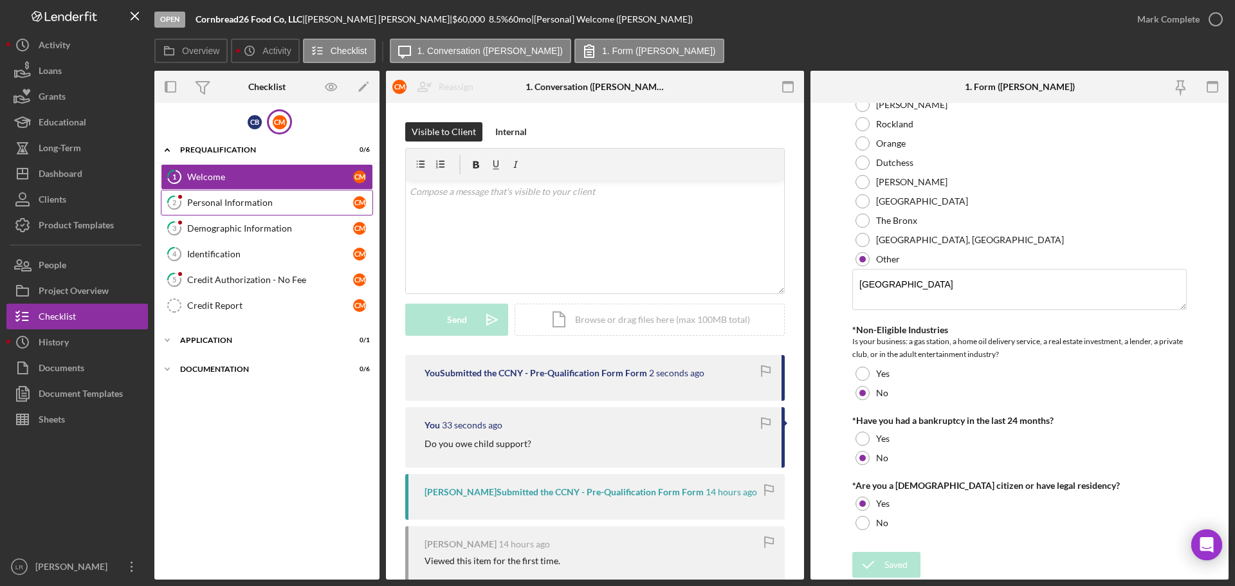
drag, startPoint x: 214, startPoint y: 200, endPoint x: 231, endPoint y: 200, distance: 16.7
click at [214, 200] on div "Personal Information" at bounding box center [270, 202] width 166 height 10
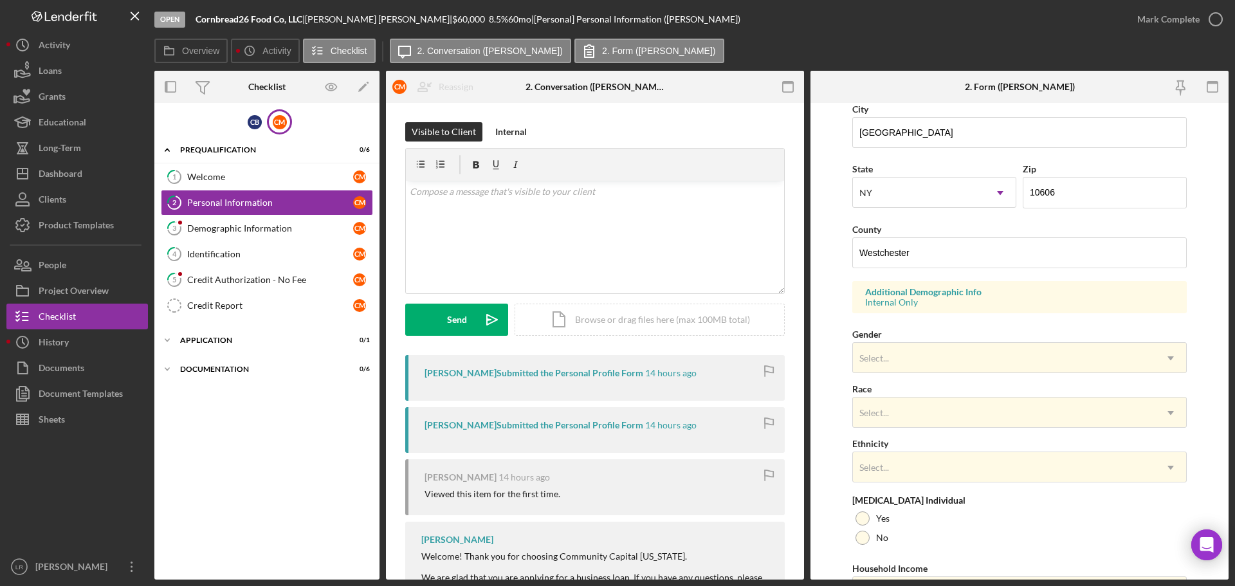
scroll to position [382, 0]
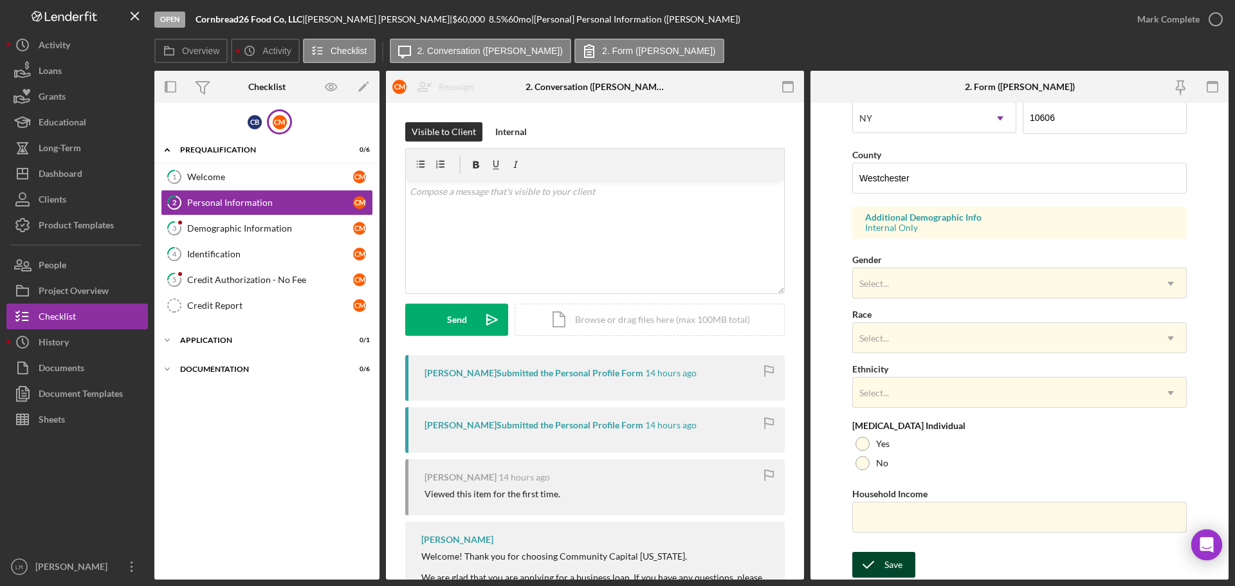
click at [791, 574] on div "Save" at bounding box center [893, 565] width 18 height 26
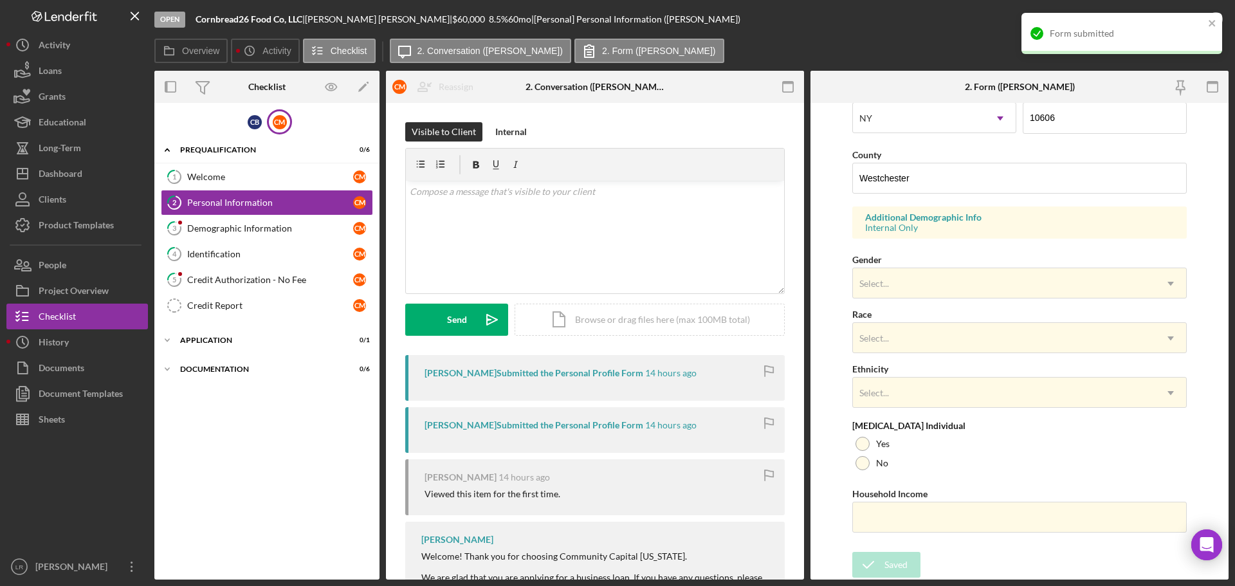
click at [791, 26] on div "Open Cornbread26 Food Co, LLC | [PERSON_NAME] | $60,000 $60,000 8.5 % 60 mo | […" at bounding box center [639, 19] width 970 height 39
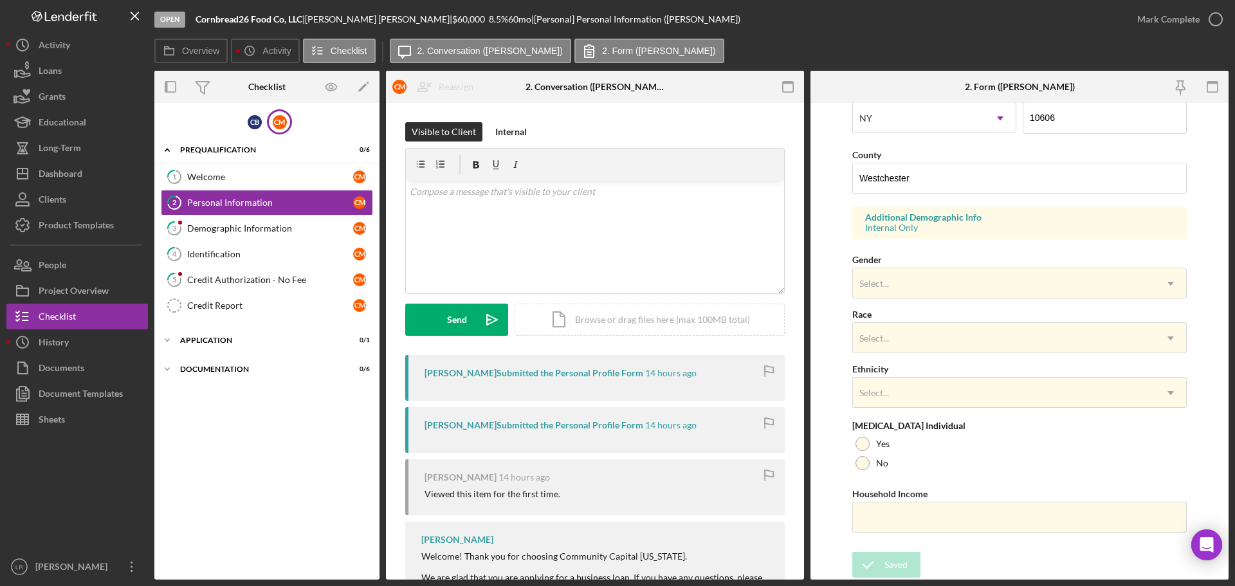
click at [791, 21] on div "Mark Complete" at bounding box center [1168, 19] width 62 height 26
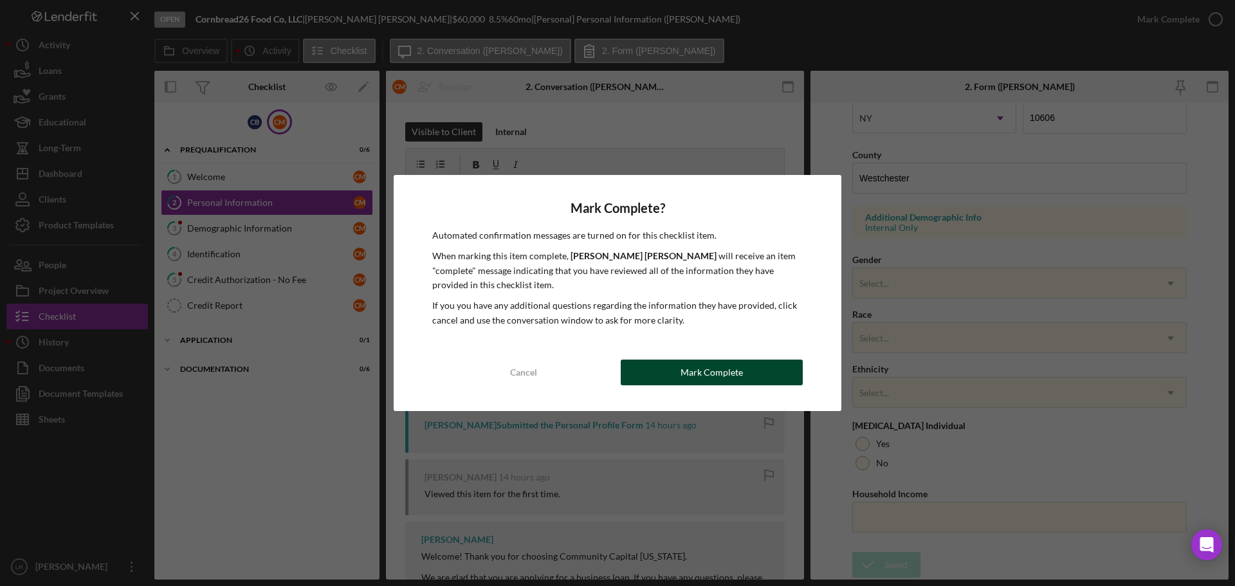
click at [745, 368] on button "Mark Complete" at bounding box center [712, 372] width 182 height 26
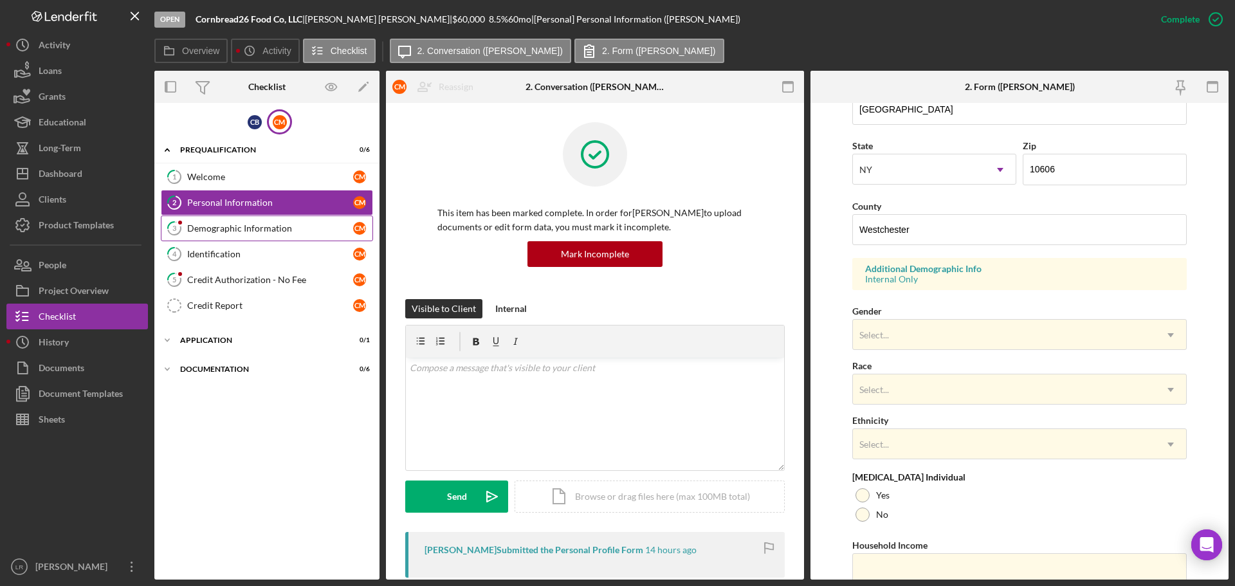
scroll to position [433, 0]
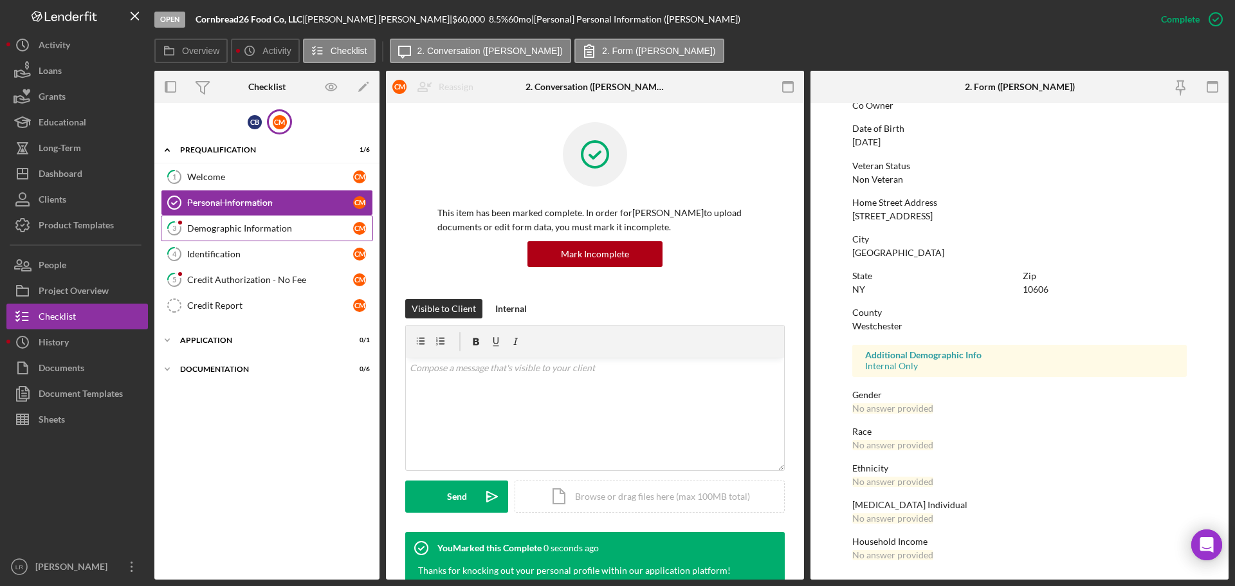
click at [271, 232] on div "Demographic Information" at bounding box center [270, 228] width 166 height 10
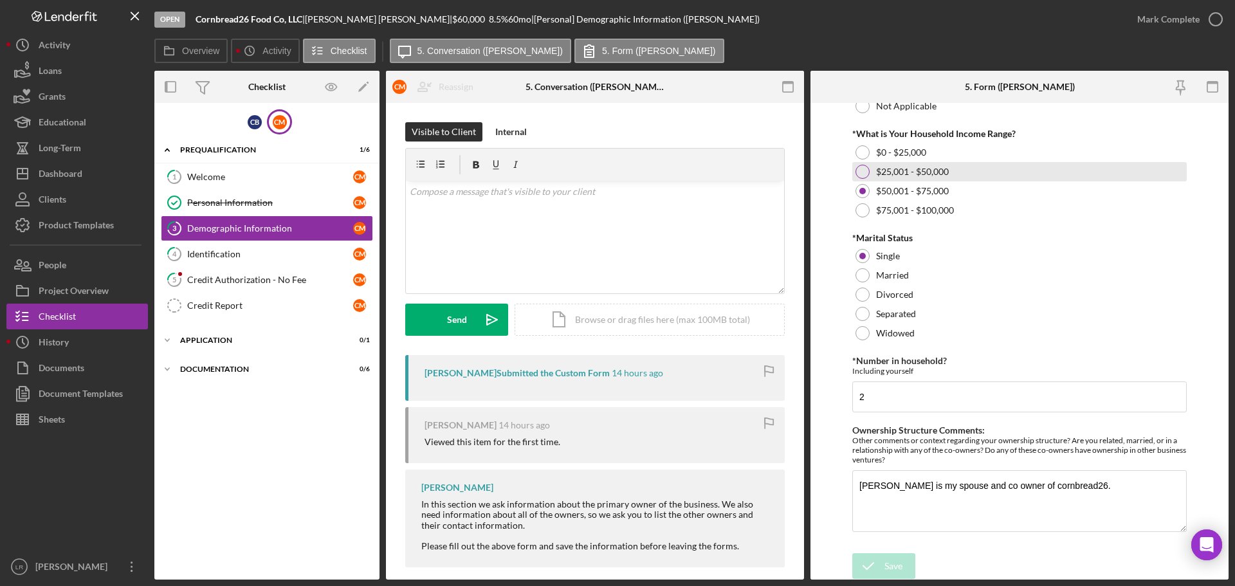
scroll to position [520, 0]
click at [791, 18] on div "Mark Complete" at bounding box center [1168, 19] width 62 height 26
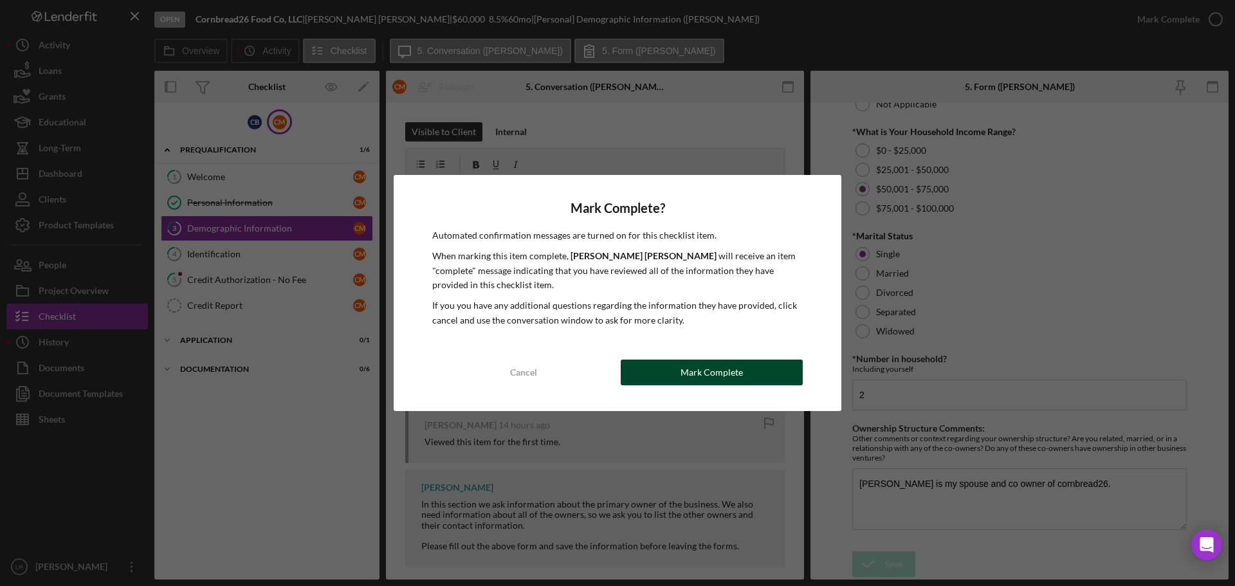
click at [730, 370] on div "Mark Complete" at bounding box center [711, 372] width 62 height 26
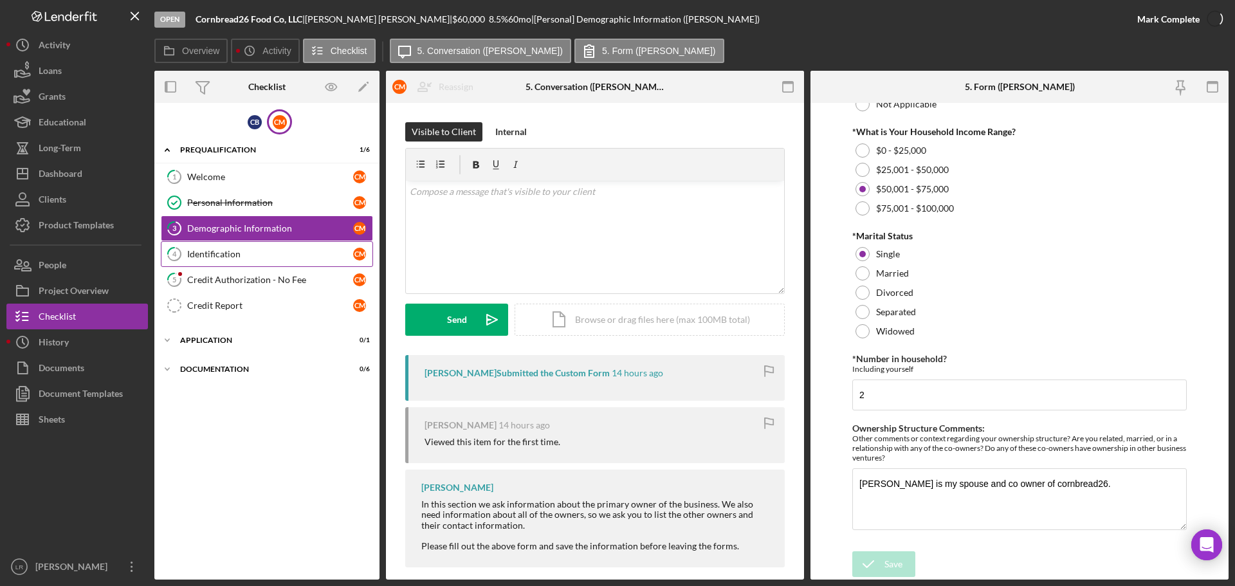
scroll to position [571, 0]
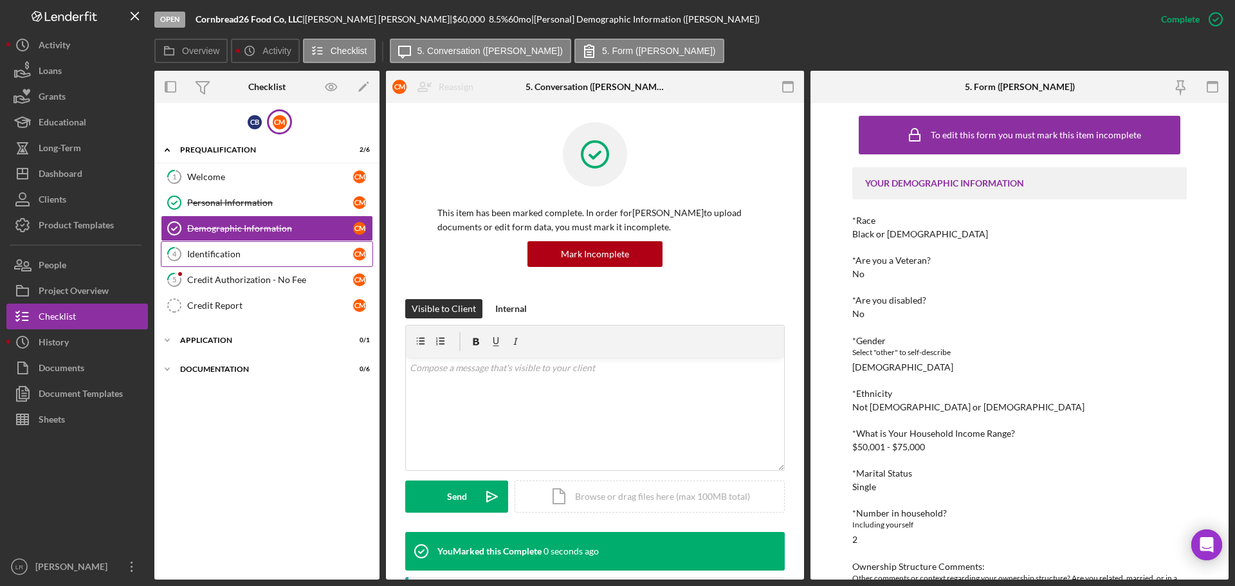
click at [228, 254] on div "Identification" at bounding box center [270, 254] width 166 height 10
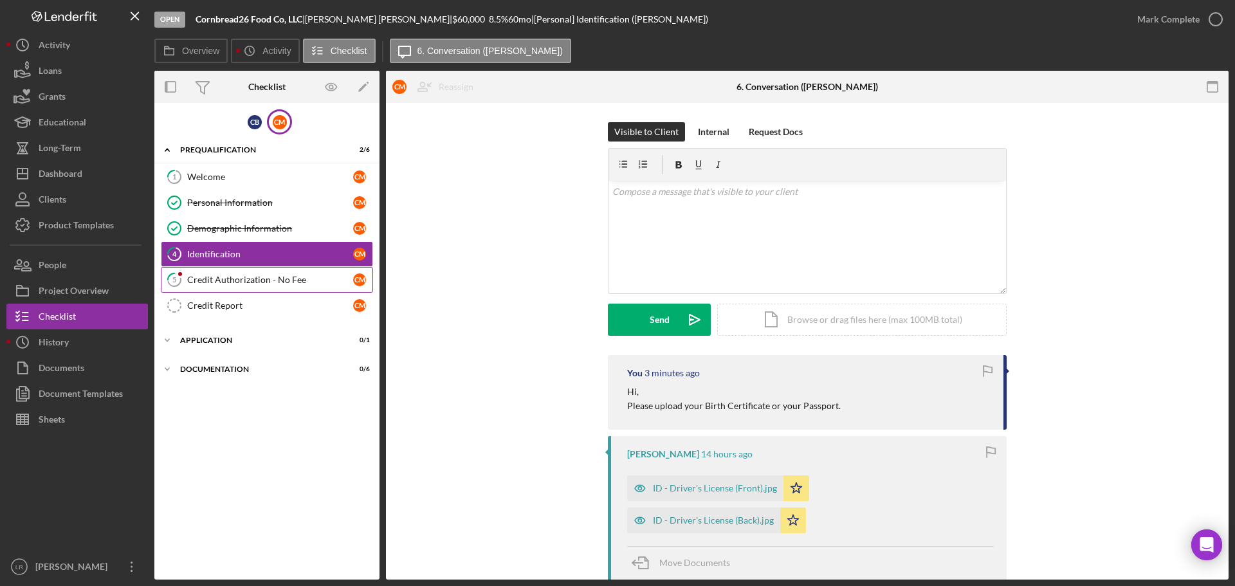
click at [233, 284] on div "Credit Authorization - No Fee" at bounding box center [270, 280] width 166 height 10
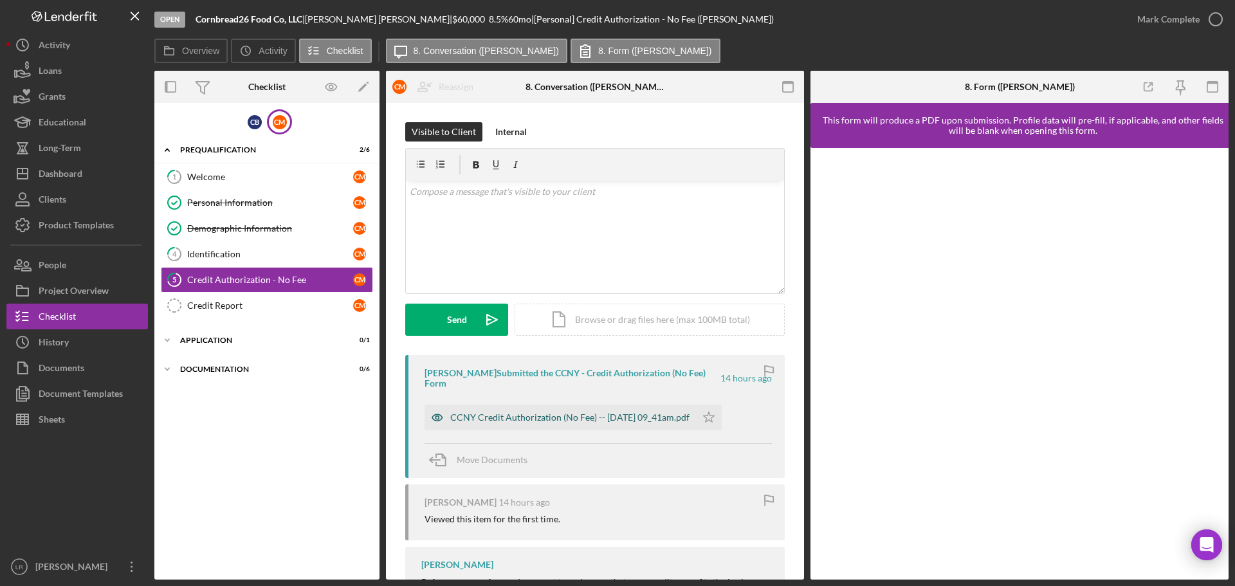
click at [502, 415] on div "CCNY Credit Authorization (No Fee) -- [DATE] 09_41am.pdf" at bounding box center [569, 417] width 239 height 10
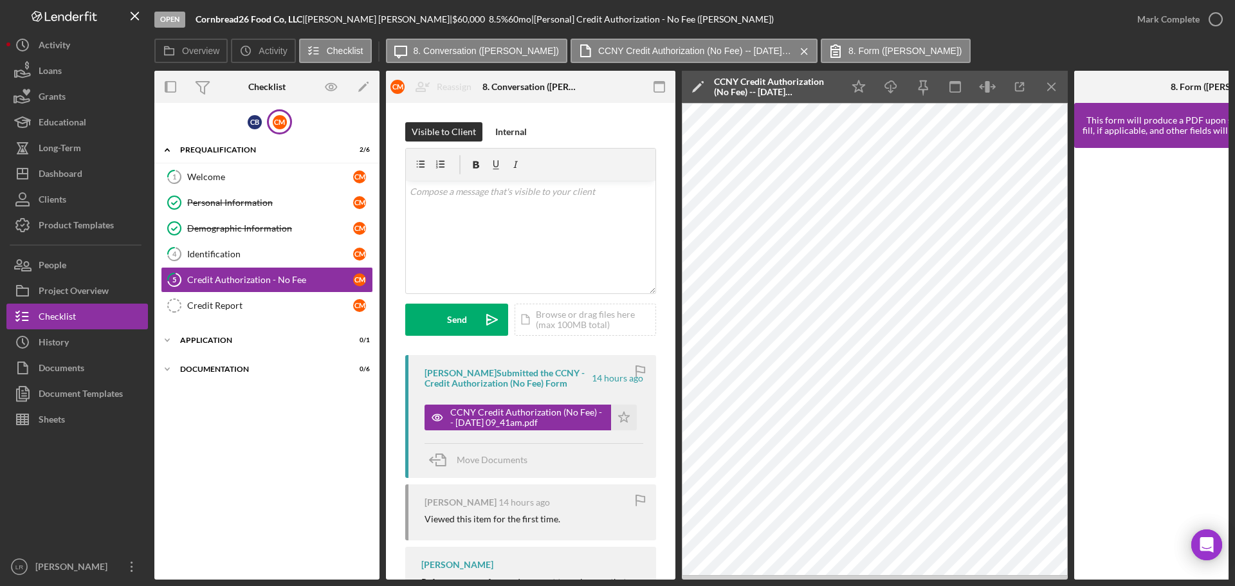
click at [695, 89] on polygon at bounding box center [697, 88] width 10 height 10
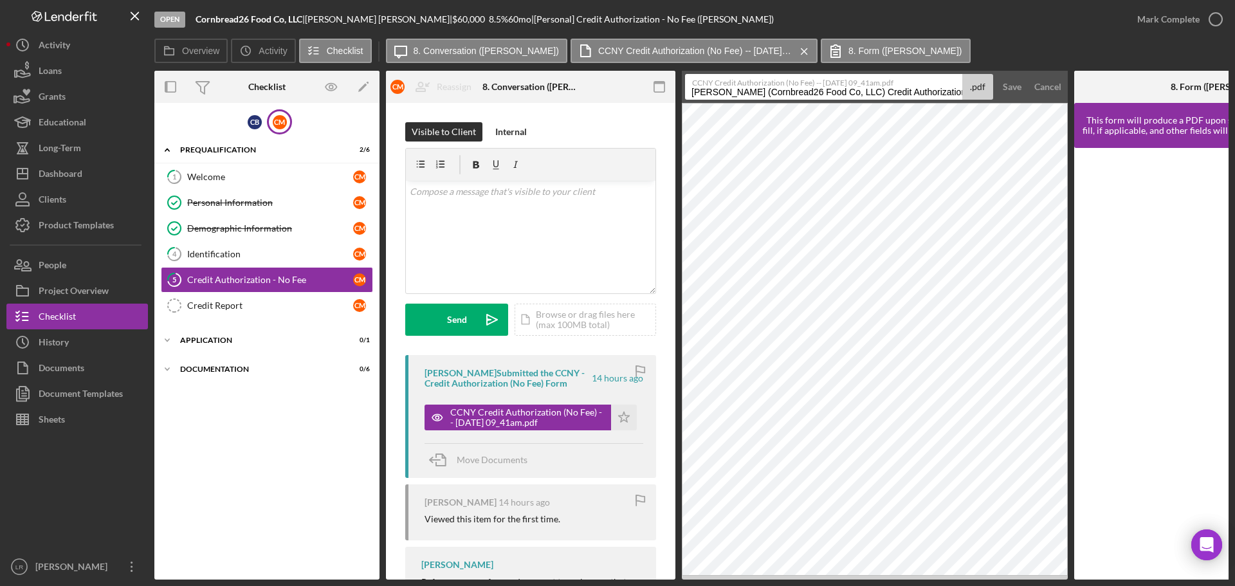
drag, startPoint x: 880, startPoint y: 94, endPoint x: 441, endPoint y: 105, distance: 438.7
click at [441, 105] on div "Overview Internal Workflow Stage Open Icon/Dropdown Arrow Archive (can unarchiv…" at bounding box center [691, 325] width 1074 height 509
drag, startPoint x: 1009, startPoint y: 90, endPoint x: 814, endPoint y: 100, distance: 195.1
click at [791, 102] on form "CCNY Credit Authorization (No Fee) -- [DATE] 09_41am.pdf Credit Authorization -…" at bounding box center [875, 87] width 386 height 32
drag, startPoint x: 810, startPoint y: 95, endPoint x: 1010, endPoint y: 92, distance: 200.0
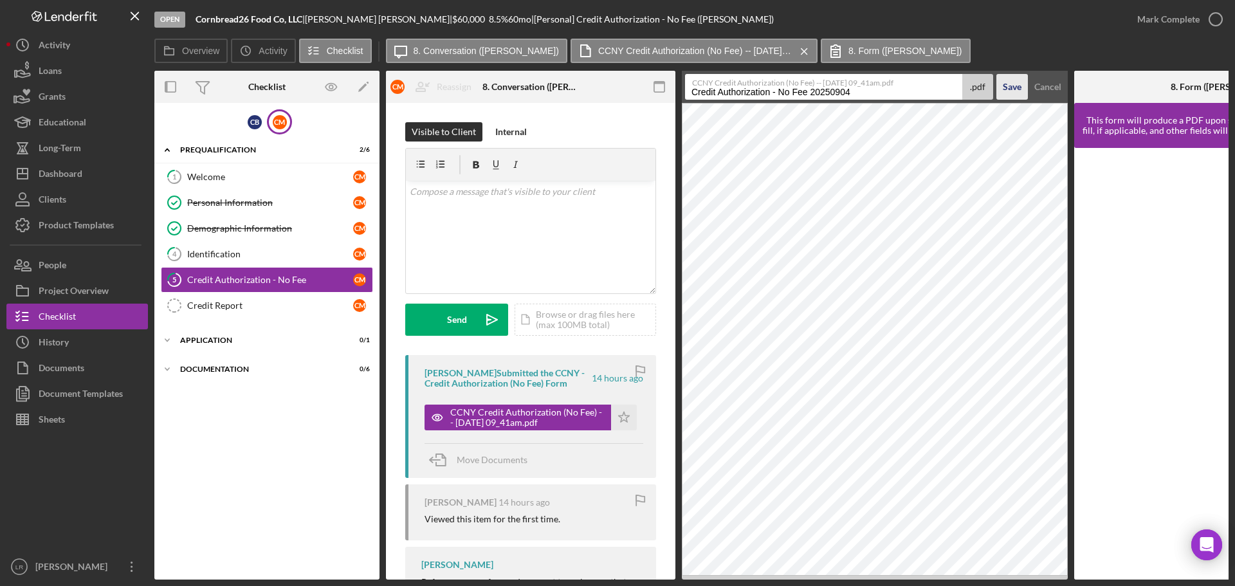
click at [791, 92] on form "CCNY Credit Authorization (No Fee) -- [DATE] 09_41am.pdf Credit Authorization -…" at bounding box center [875, 87] width 386 height 32
type input "Credit Authorization - No Fee (CM)"
click at [791, 84] on div "Save" at bounding box center [1012, 87] width 19 height 26
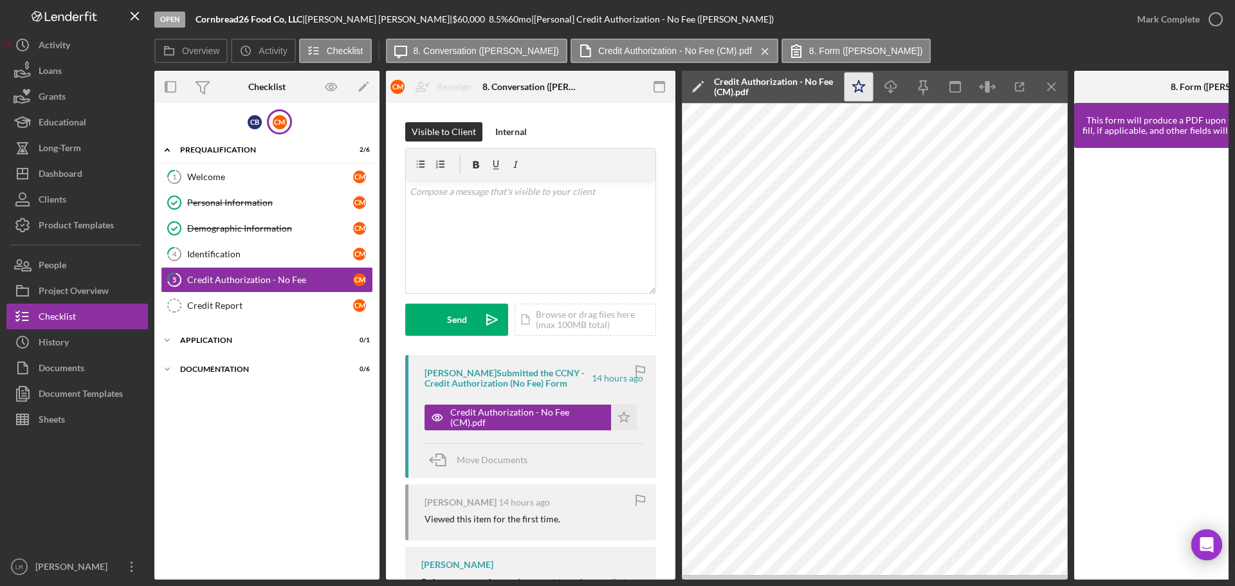
click at [791, 91] on icon "Icon/Star" at bounding box center [858, 87] width 29 height 29
click at [791, 85] on icon "Icon/Download" at bounding box center [890, 87] width 29 height 29
drag, startPoint x: 920, startPoint y: 28, endPoint x: 923, endPoint y: 34, distance: 6.6
click at [791, 28] on div "Open Cornbread26 Food Co, LLC | [PERSON_NAME] | $60,000 $60,000 8.5 % 60 mo | […" at bounding box center [639, 19] width 970 height 39
click at [791, 87] on icon "Icon/Menu Close" at bounding box center [1051, 87] width 29 height 29
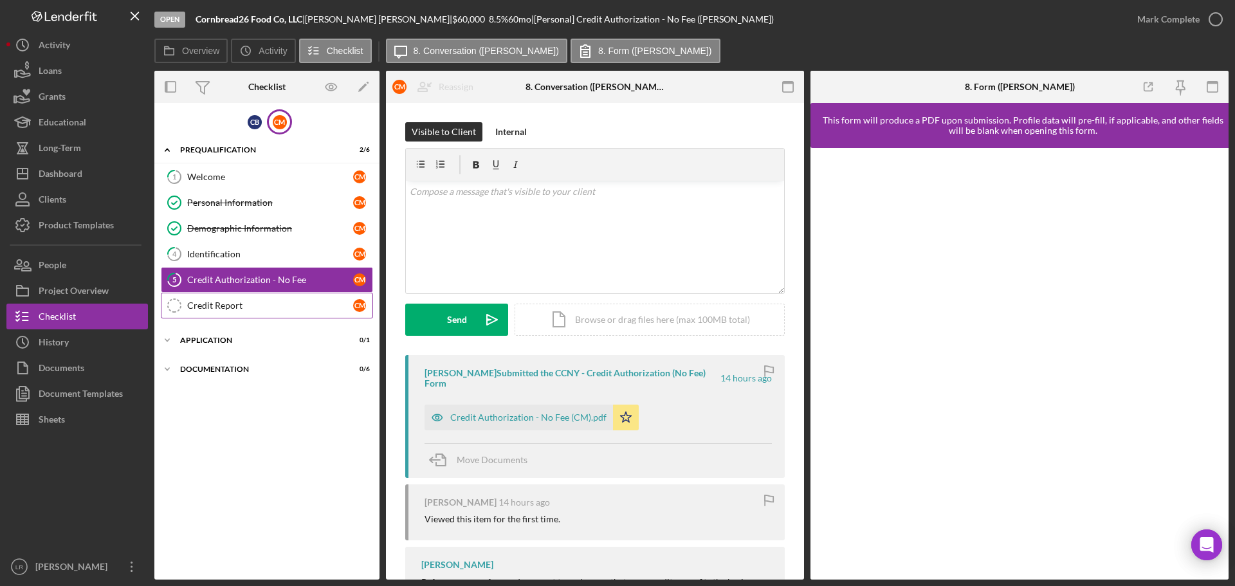
click at [302, 313] on link "Credit Report Credit Report C M" at bounding box center [267, 306] width 212 height 26
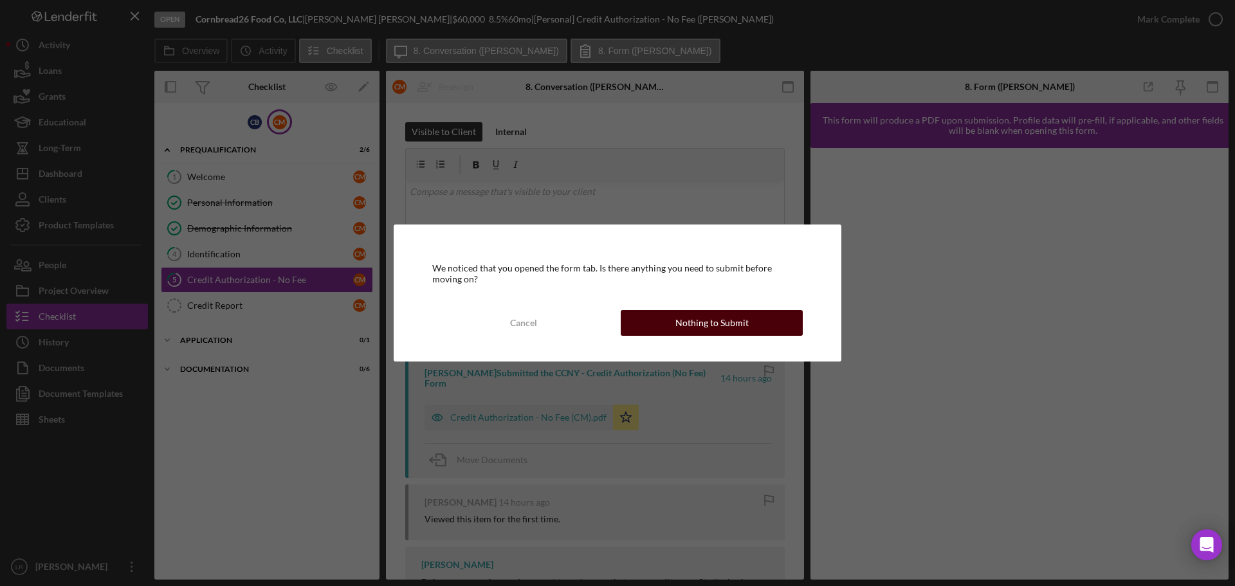
click at [682, 311] on div "Nothing to Submit" at bounding box center [711, 323] width 73 height 26
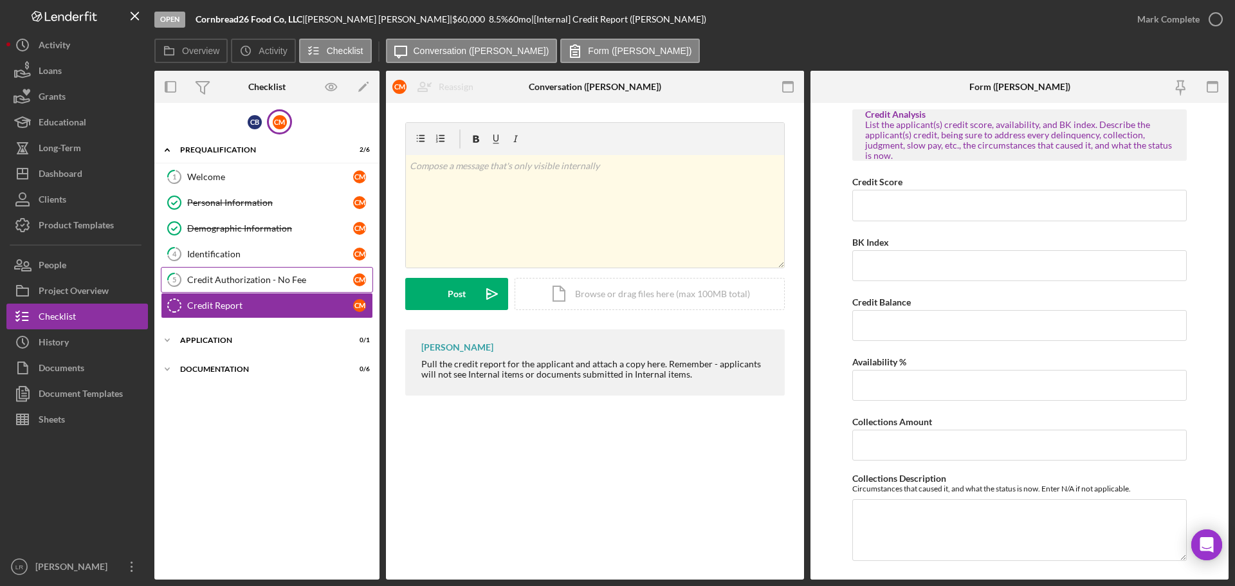
click at [315, 278] on div "Credit Authorization - No Fee" at bounding box center [270, 280] width 166 height 10
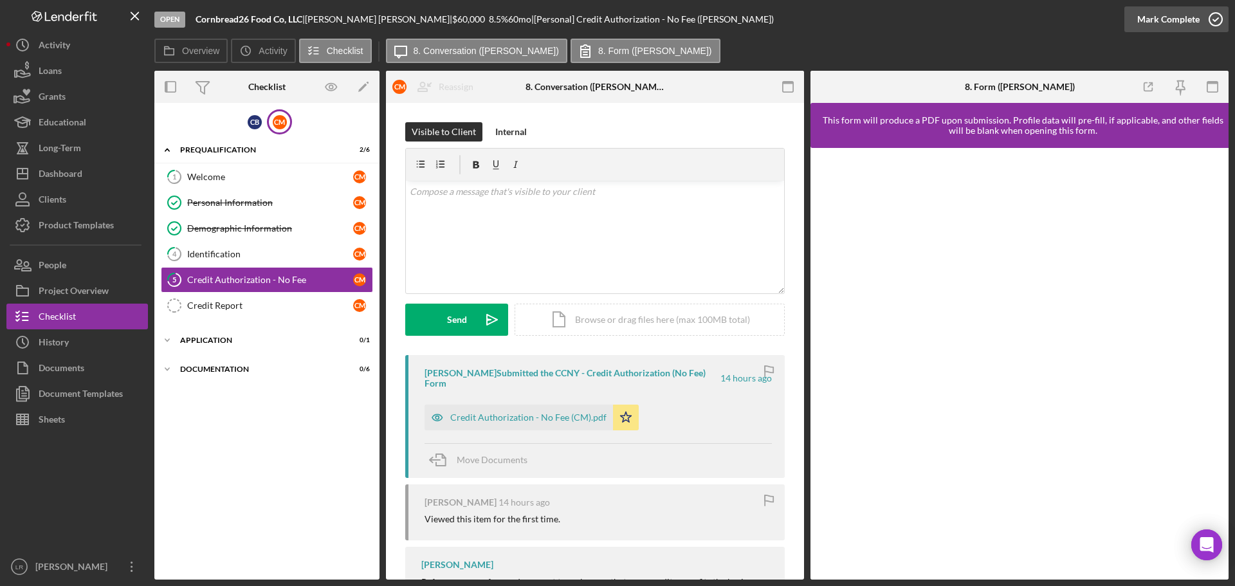
click at [791, 16] on div "Mark Complete" at bounding box center [1168, 19] width 62 height 26
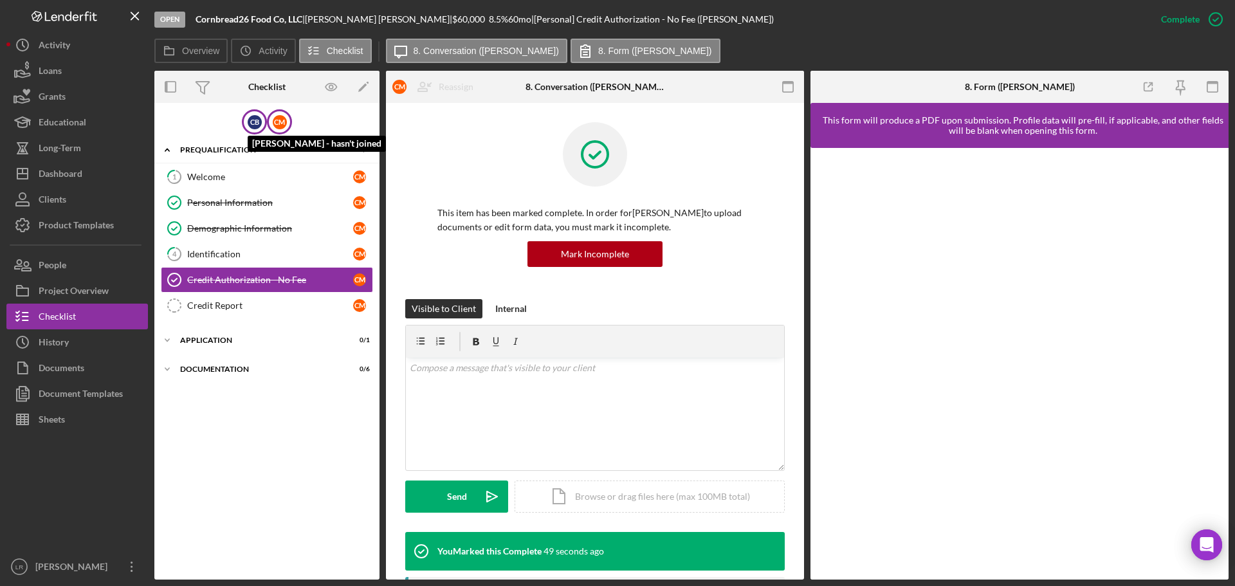
click at [251, 123] on div "C B" at bounding box center [255, 122] width 14 height 14
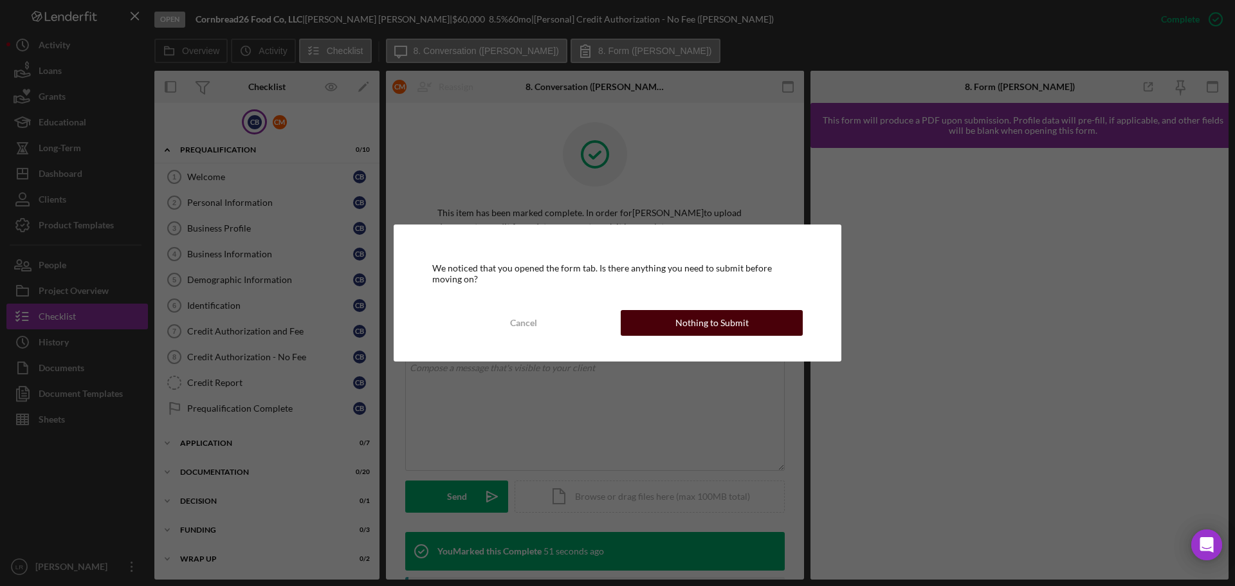
click at [716, 320] on div "Nothing to Submit" at bounding box center [711, 323] width 73 height 26
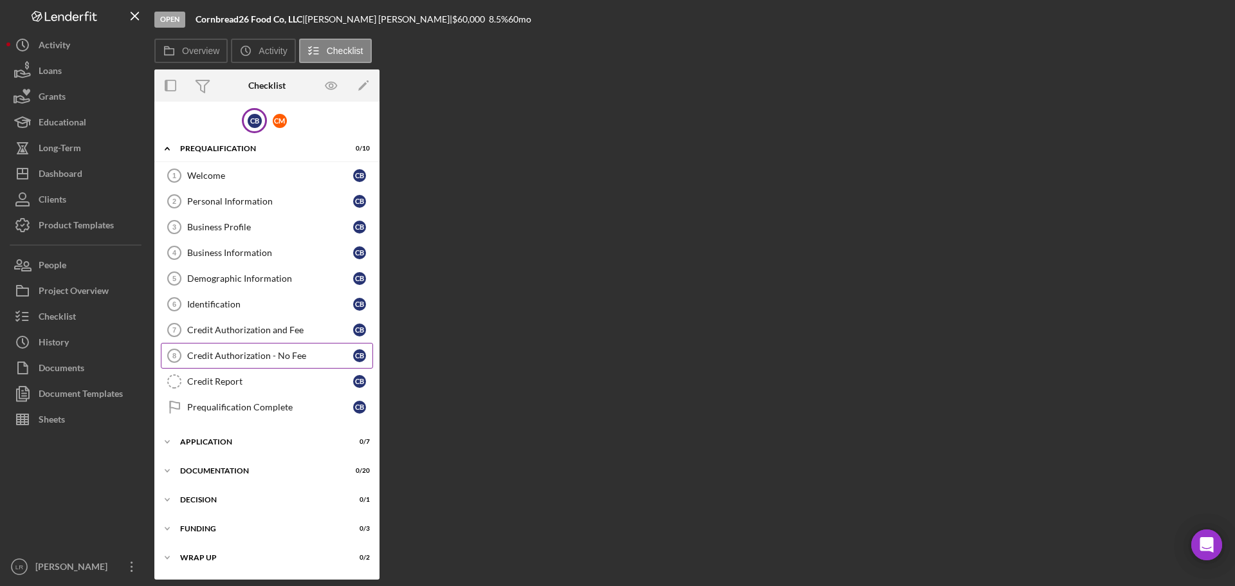
click at [289, 359] on div "Credit Authorization - No Fee" at bounding box center [270, 355] width 166 height 10
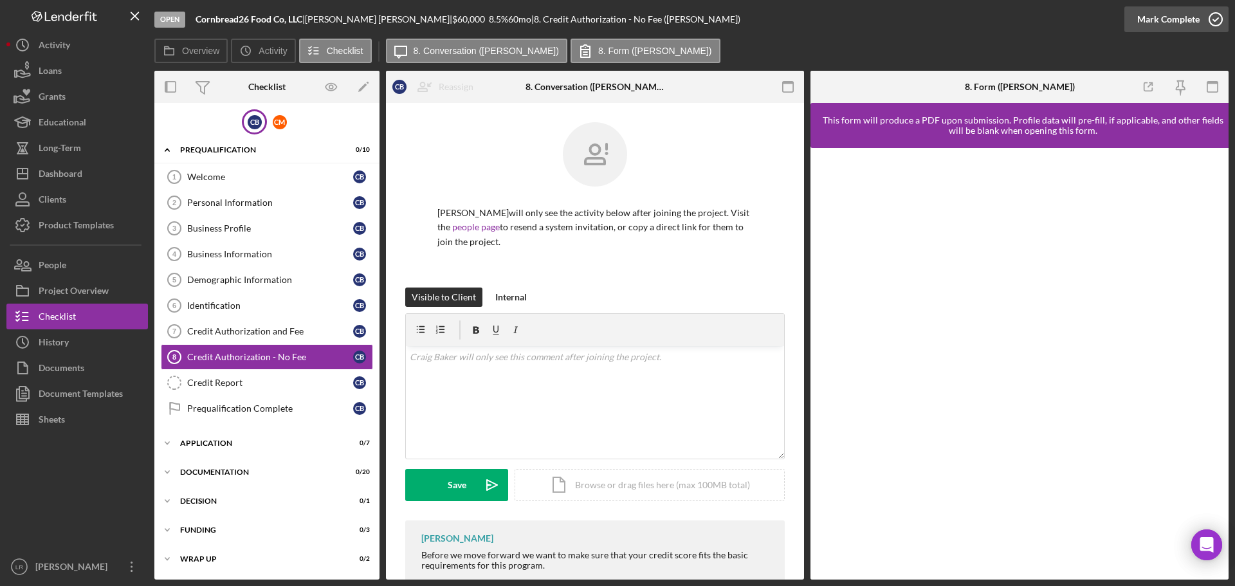
click at [791, 23] on div "Mark Complete" at bounding box center [1168, 19] width 62 height 26
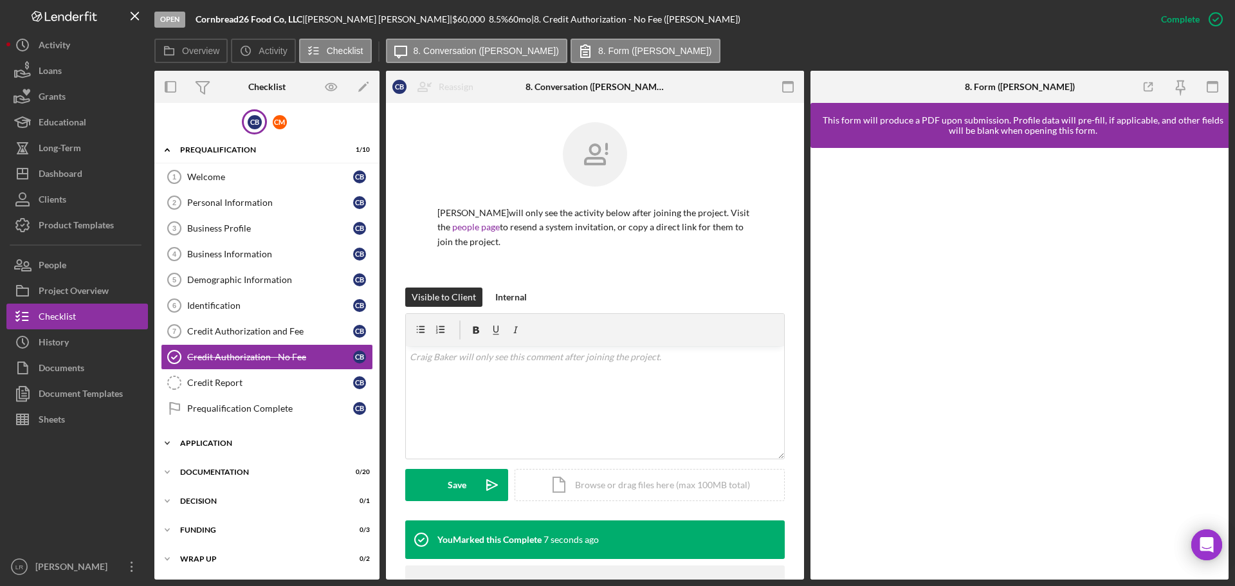
click at [221, 443] on div "Application" at bounding box center [271, 443] width 183 height 8
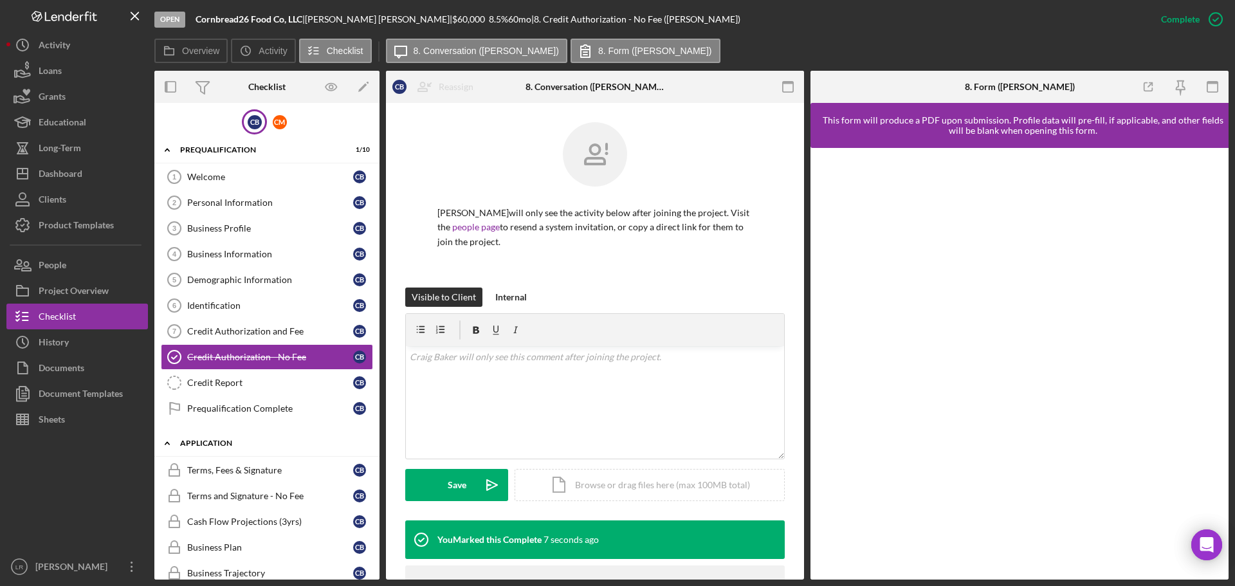
click at [221, 443] on div "Application" at bounding box center [271, 443] width 183 height 8
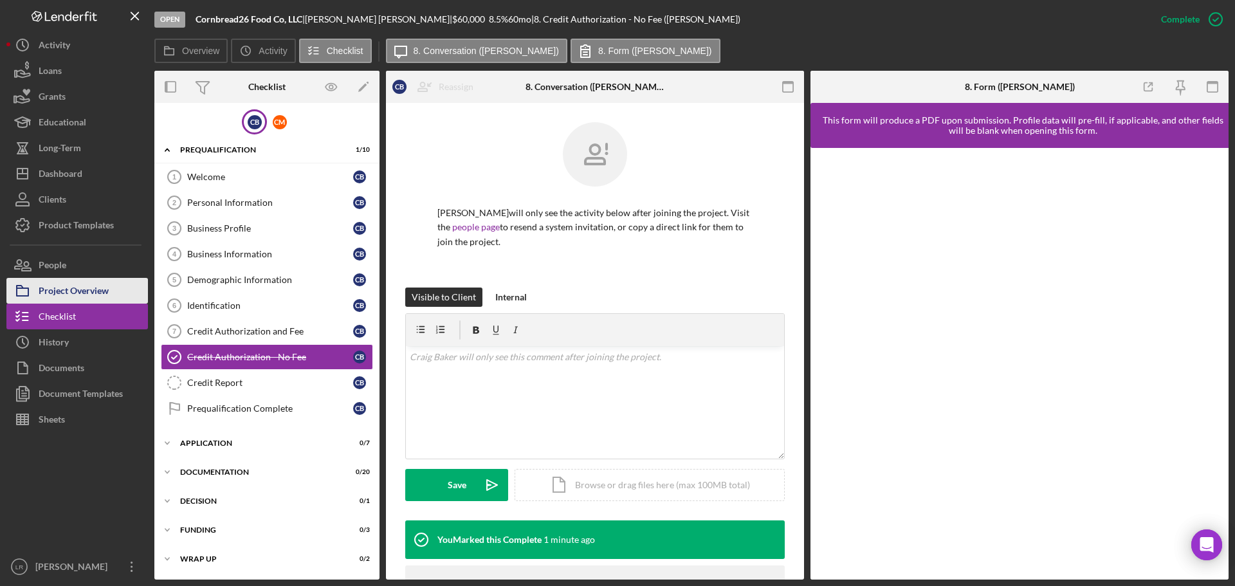
drag, startPoint x: 94, startPoint y: 283, endPoint x: 111, endPoint y: 282, distance: 16.7
click at [94, 283] on div "Project Overview" at bounding box center [74, 292] width 70 height 29
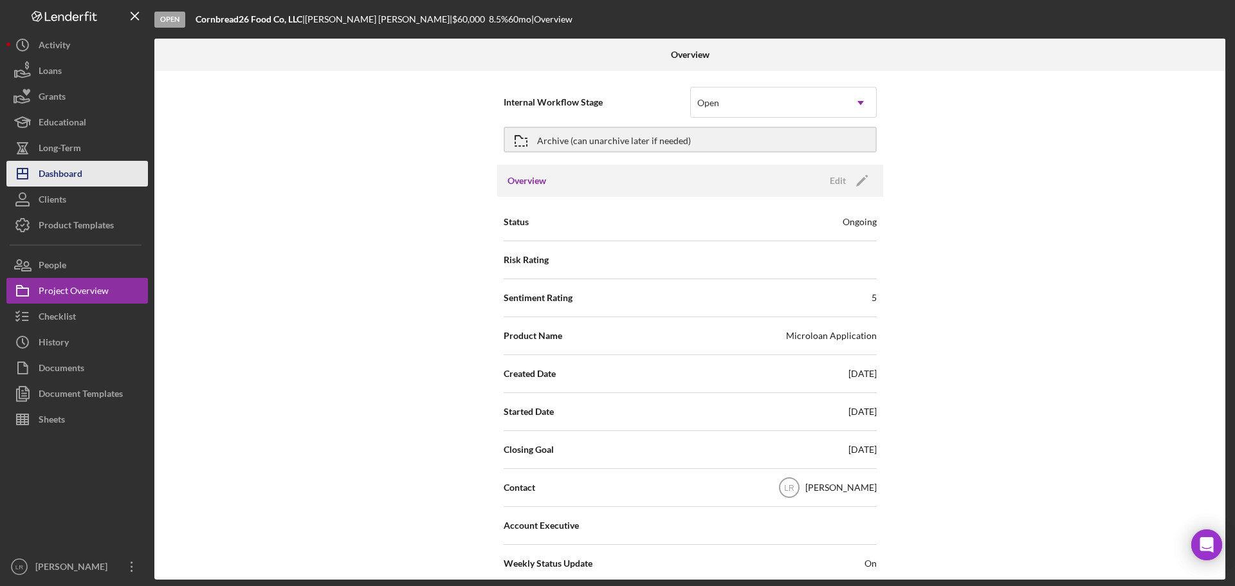
click at [104, 177] on button "Icon/Dashboard Dashboard" at bounding box center [76, 174] width 141 height 26
